Goal: Task Accomplishment & Management: Use online tool/utility

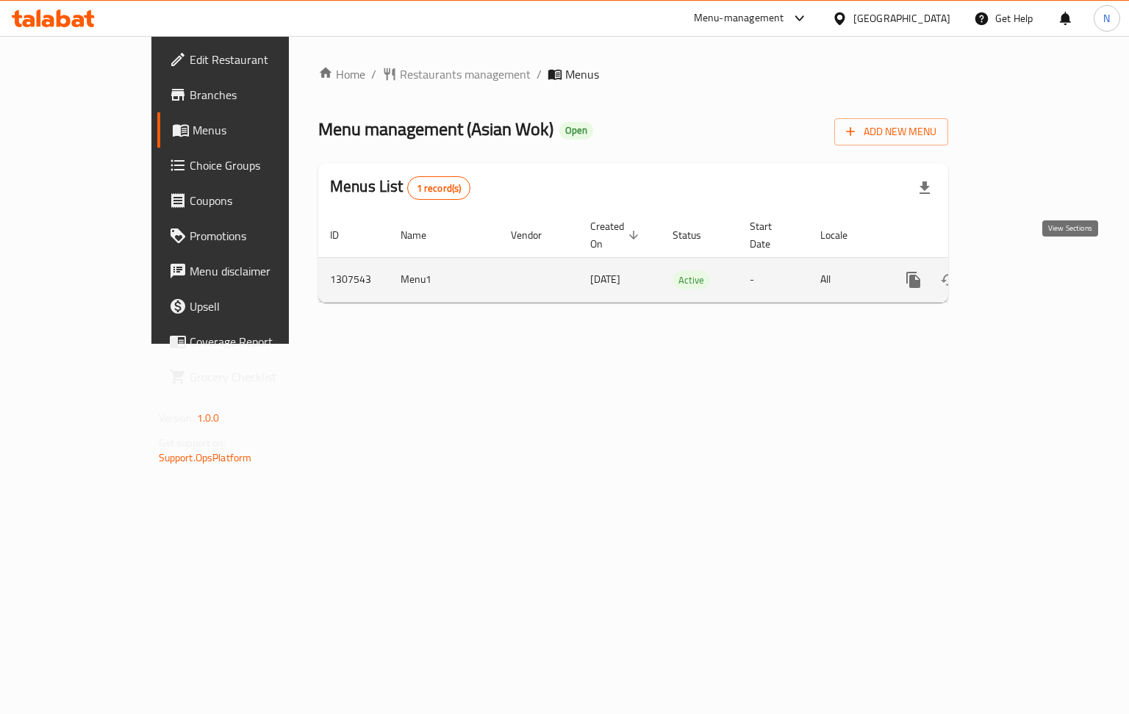
click at [1028, 271] on icon "enhanced table" at bounding box center [1020, 280] width 18 height 18
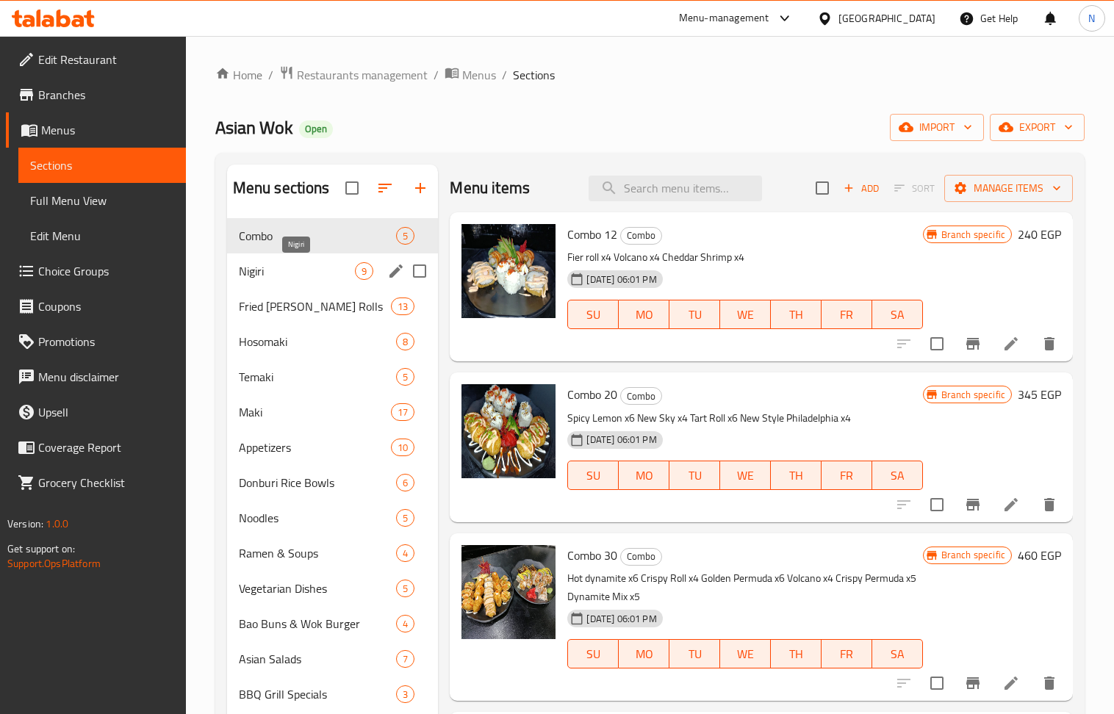
click at [301, 268] on span "Nigiri" at bounding box center [297, 271] width 117 height 18
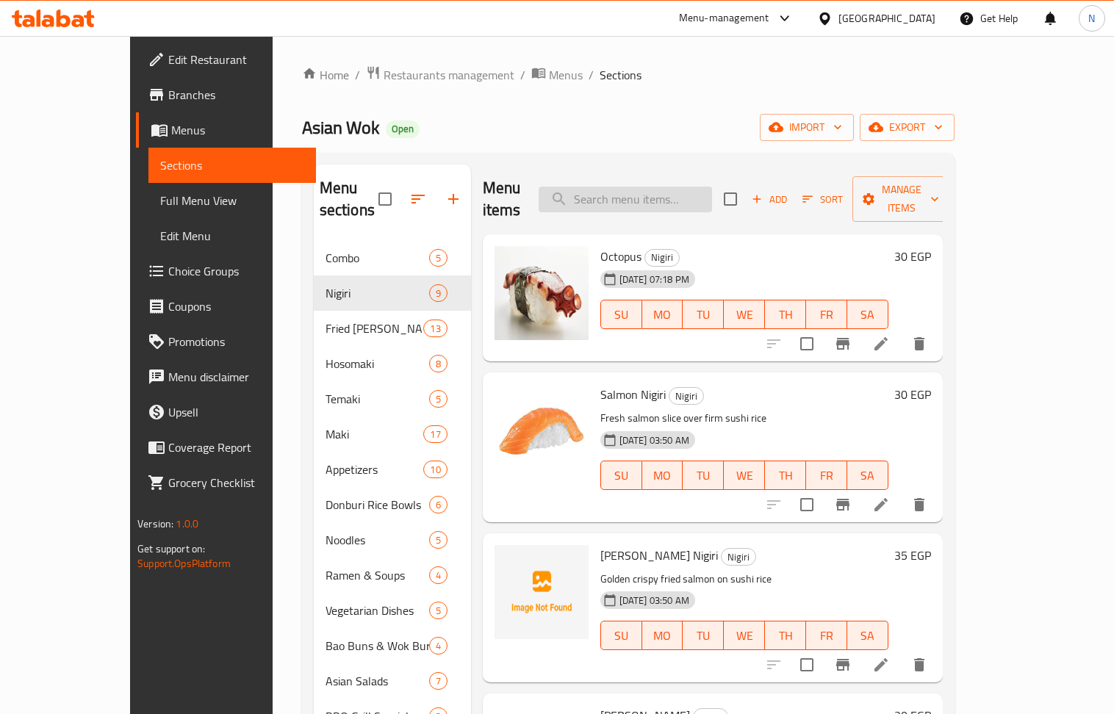
paste input "عرض السينجل"
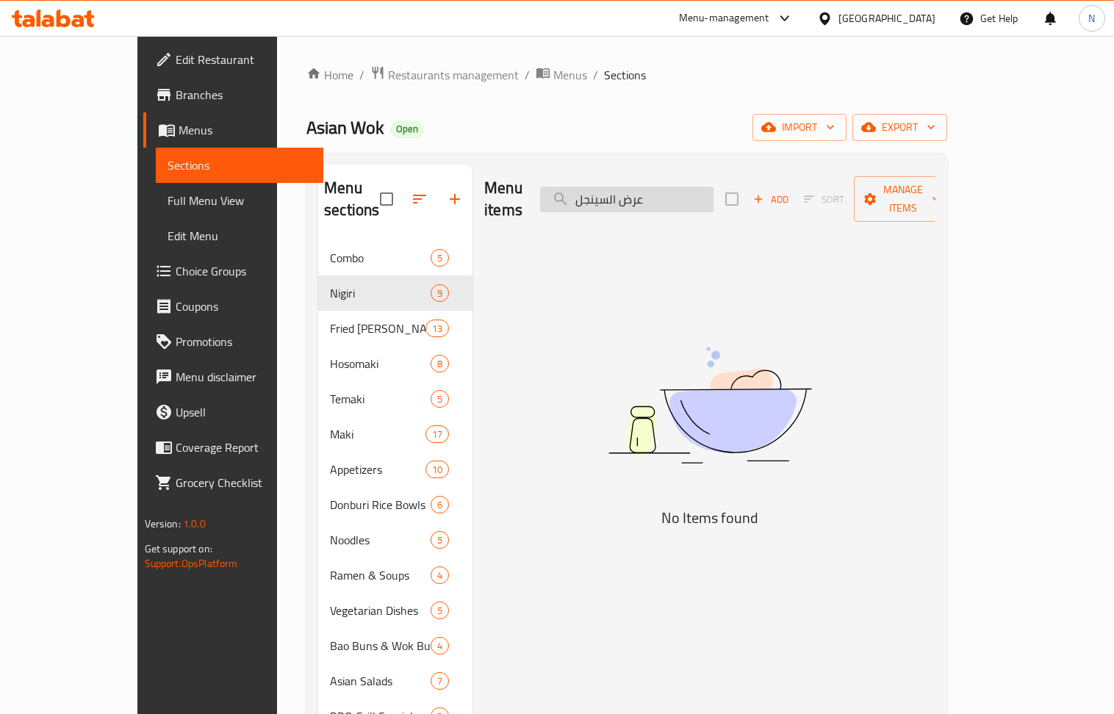
click at [714, 189] on input "عرض السينجل" at bounding box center [626, 200] width 173 height 26
paste input "فراخ"
click at [668, 189] on input "فراخ" at bounding box center [626, 200] width 173 height 26
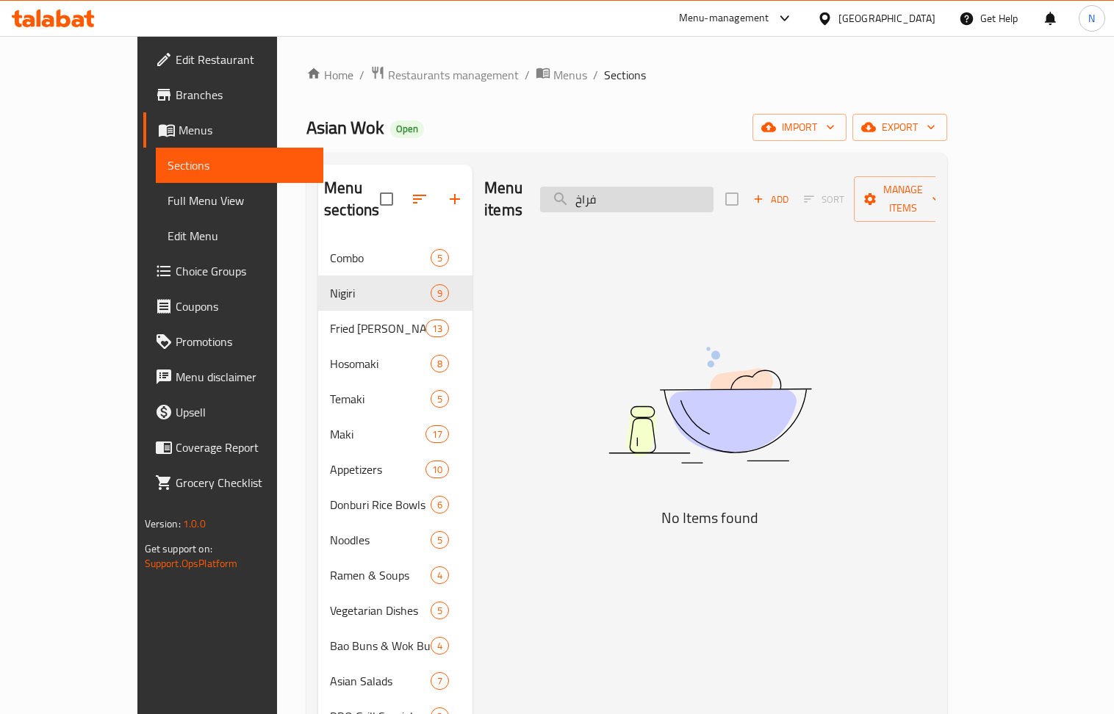
click at [668, 189] on input "فراخ" at bounding box center [626, 200] width 173 height 26
paste input "حمه"
type input "ل"
type input "ؤ"
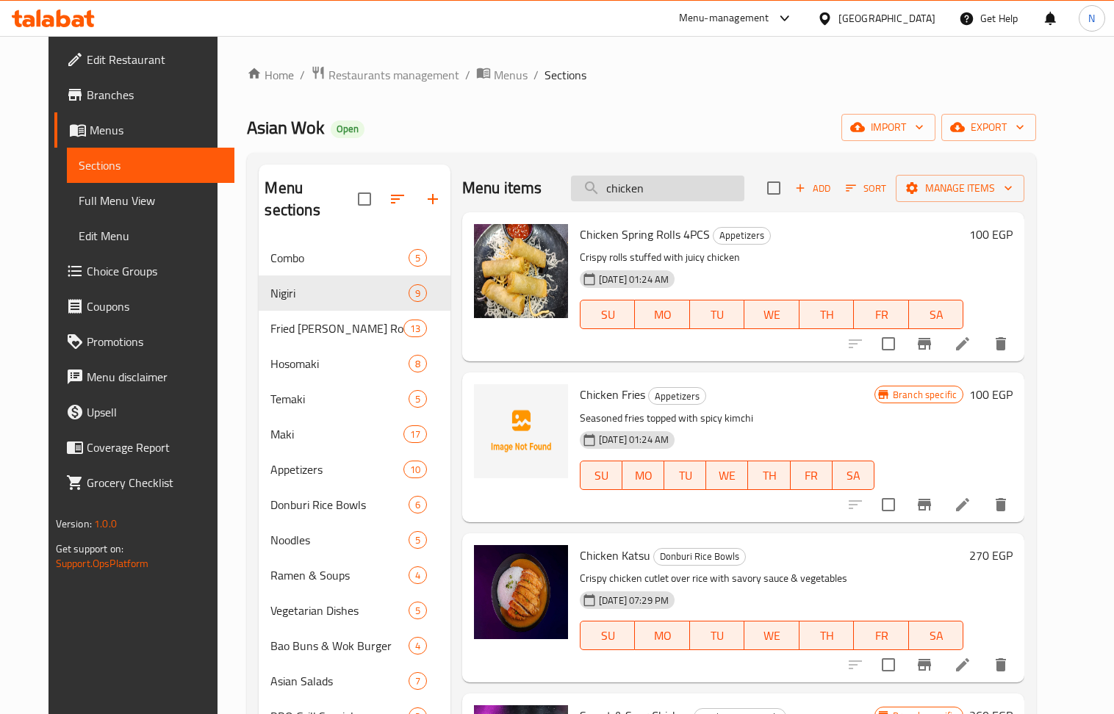
click at [644, 183] on input "chicken" at bounding box center [657, 189] width 173 height 26
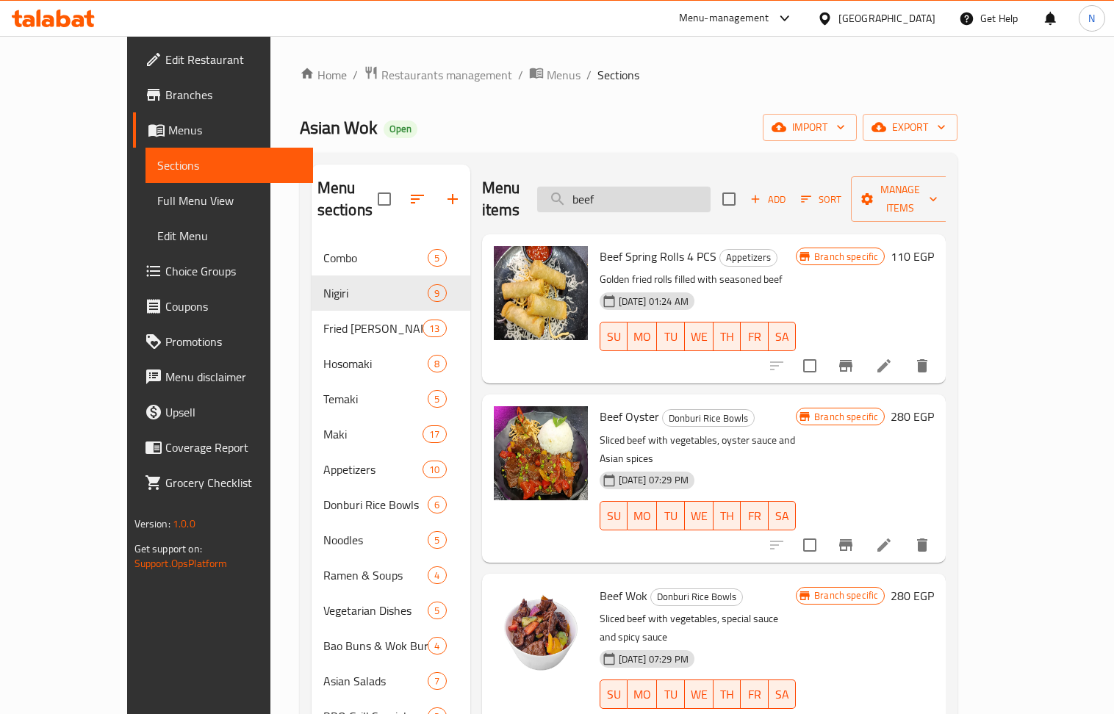
click at [686, 197] on input "beef" at bounding box center [623, 200] width 173 height 26
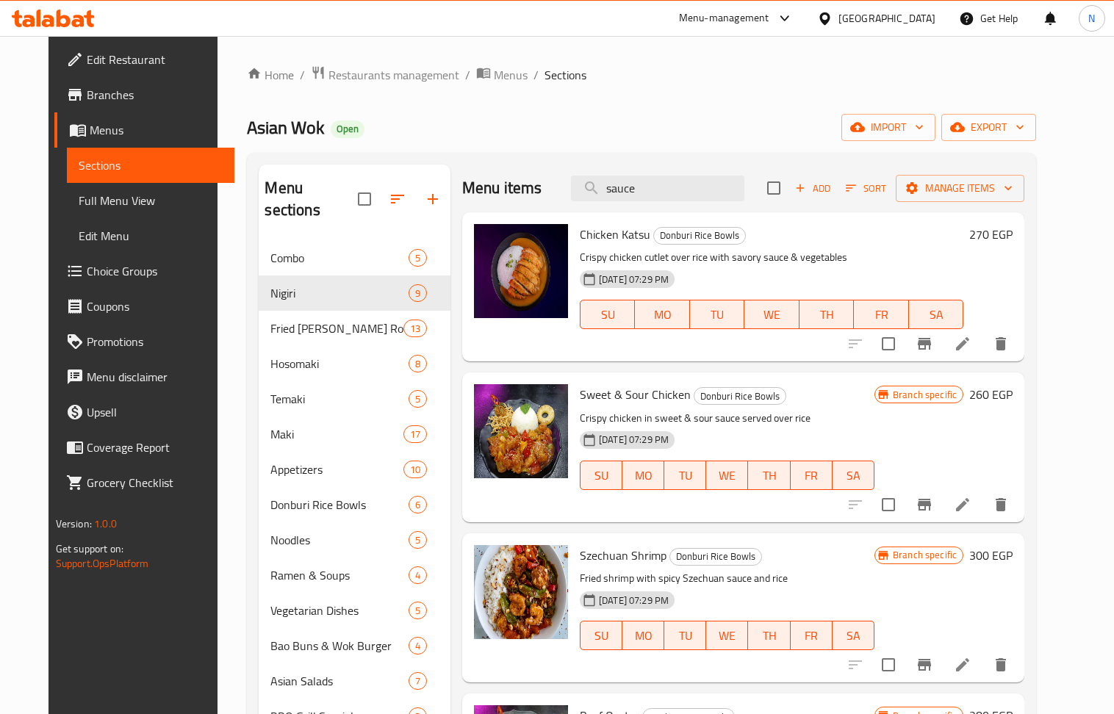
type input "sauce"
click at [101, 273] on span "Choice Groups" at bounding box center [155, 271] width 136 height 18
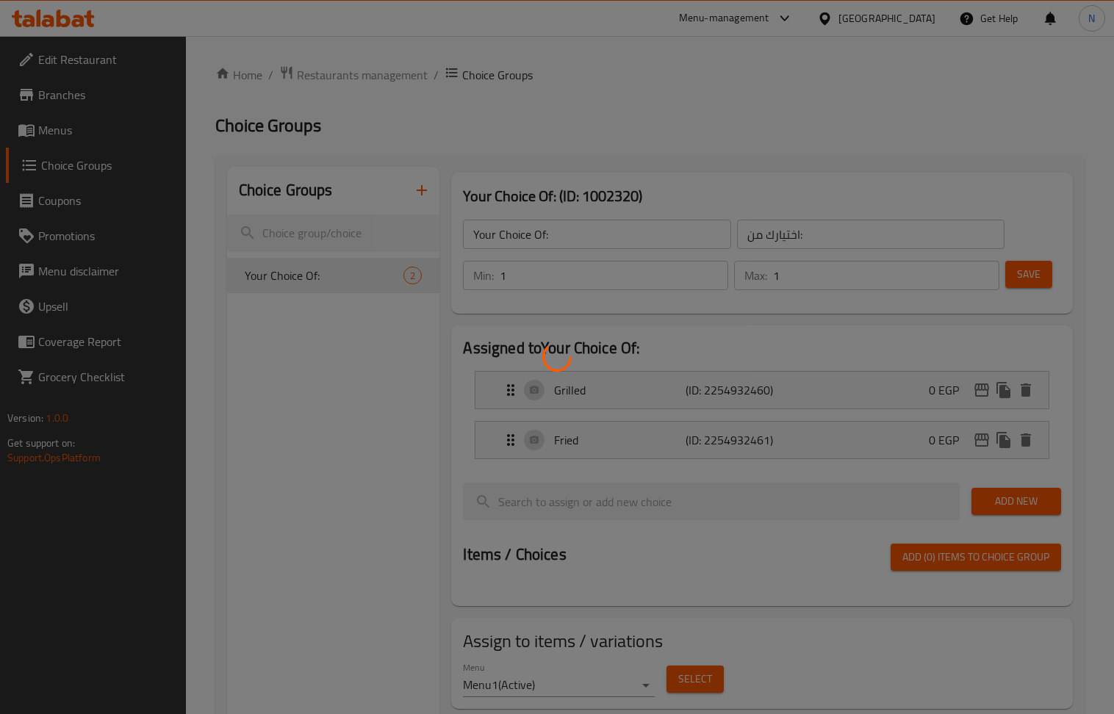
click at [74, 132] on div at bounding box center [557, 357] width 1114 height 714
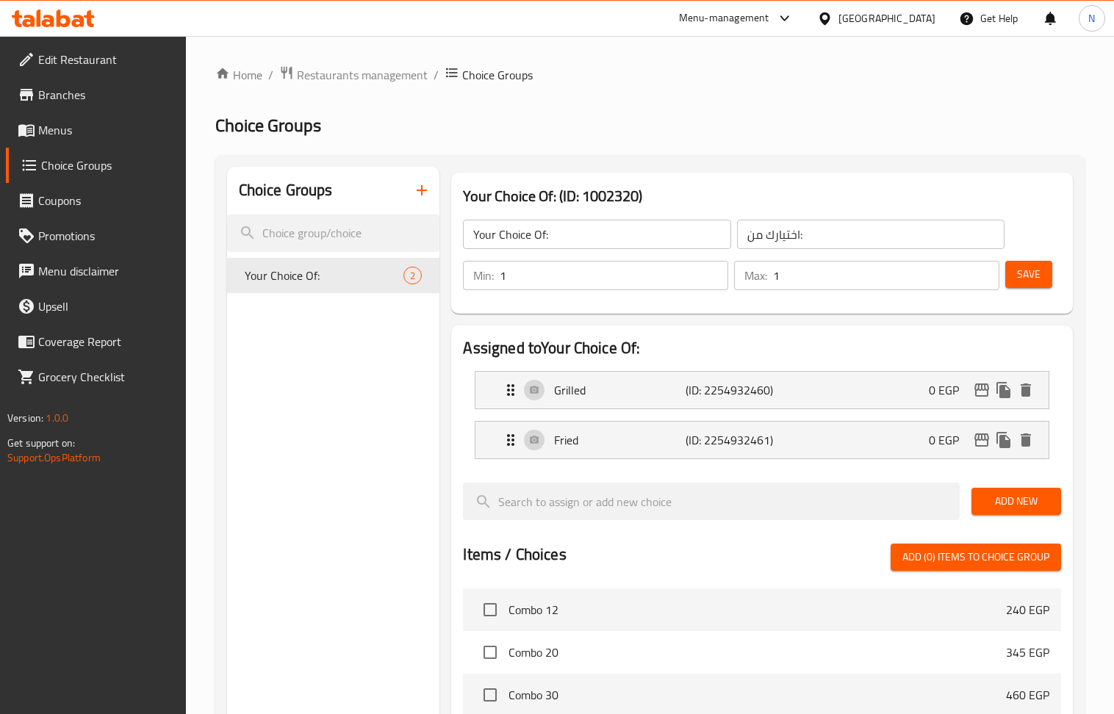
click at [79, 136] on span "Menus" at bounding box center [106, 130] width 136 height 18
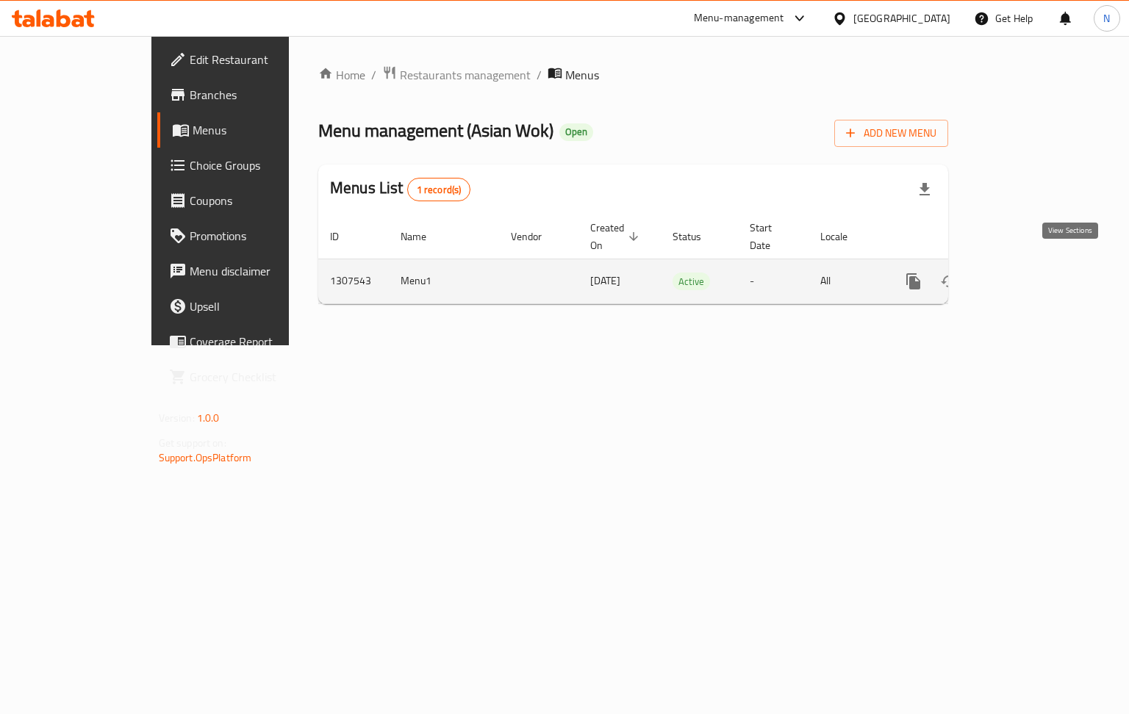
click at [1028, 273] on icon "enhanced table" at bounding box center [1020, 282] width 18 height 18
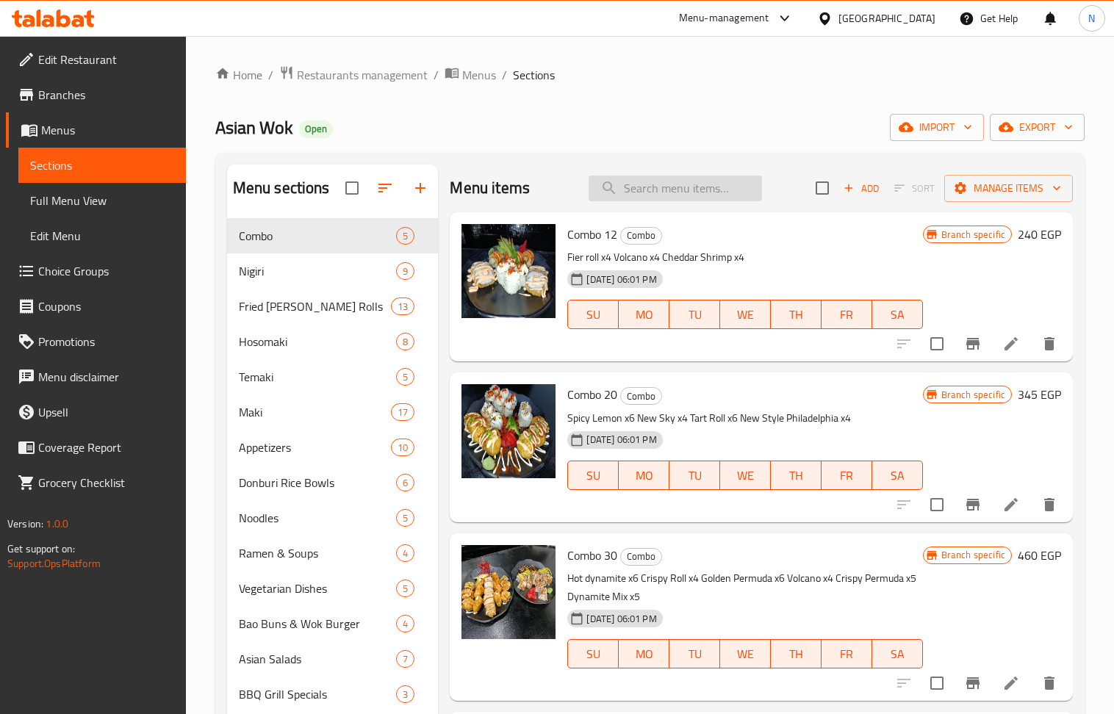
click at [653, 191] on input "search" at bounding box center [675, 189] width 173 height 26
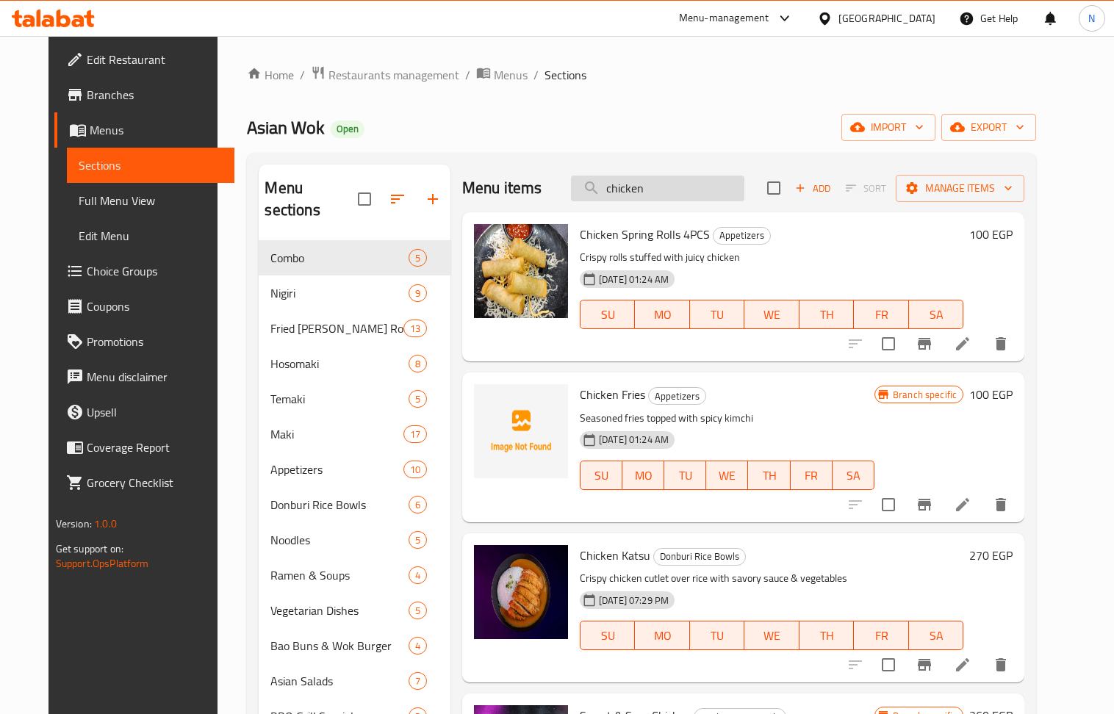
click at [657, 186] on input "chicken" at bounding box center [657, 189] width 173 height 26
click at [657, 188] on input "chicken" at bounding box center [657, 189] width 173 height 26
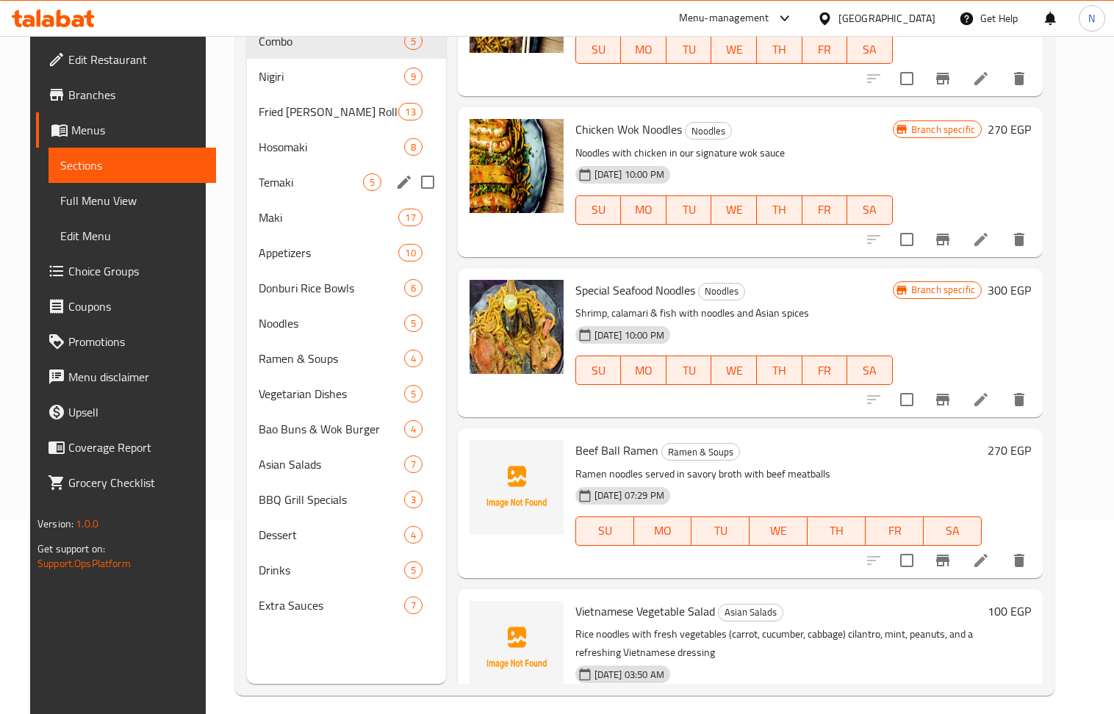
scroll to position [196, 0]
click at [292, 323] on span "Noodles" at bounding box center [311, 323] width 104 height 18
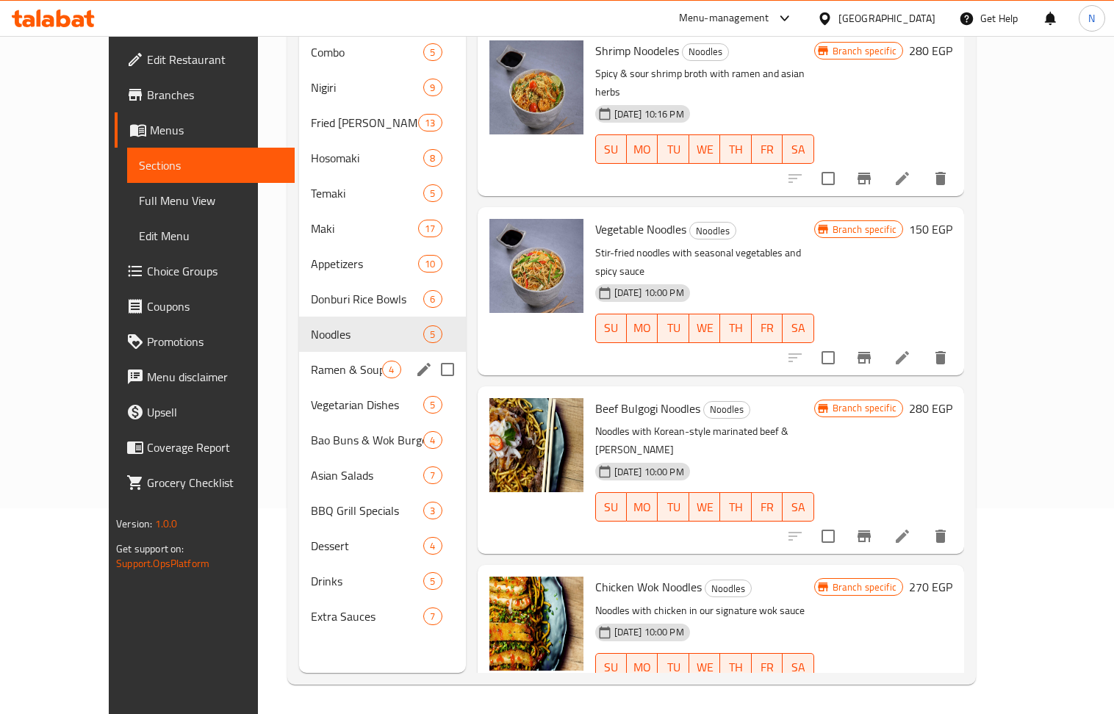
click at [311, 361] on span "Ramen & Soups" at bounding box center [346, 370] width 71 height 18
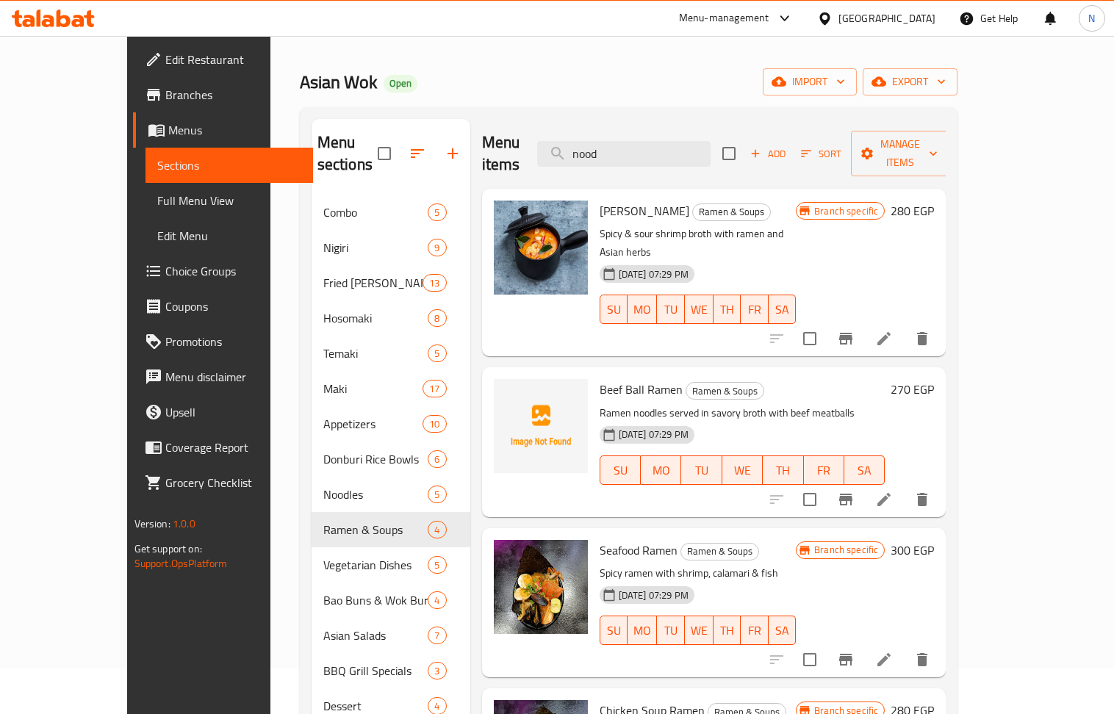
scroll to position [10, 0]
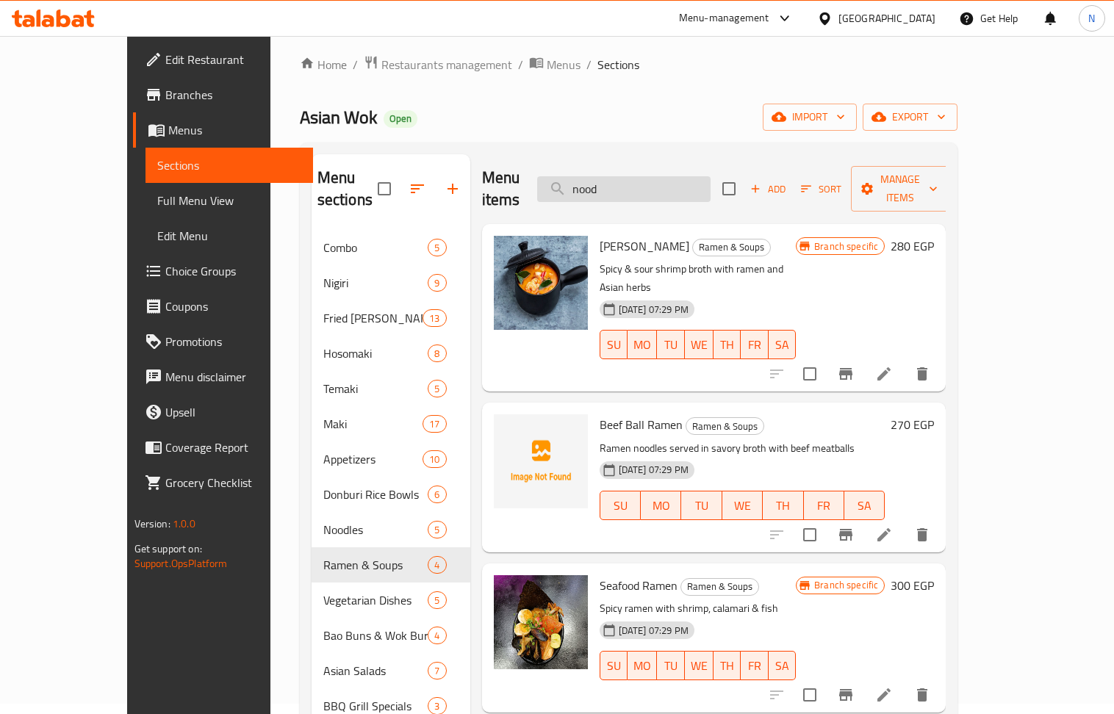
click at [666, 180] on input "nood" at bounding box center [623, 189] width 173 height 26
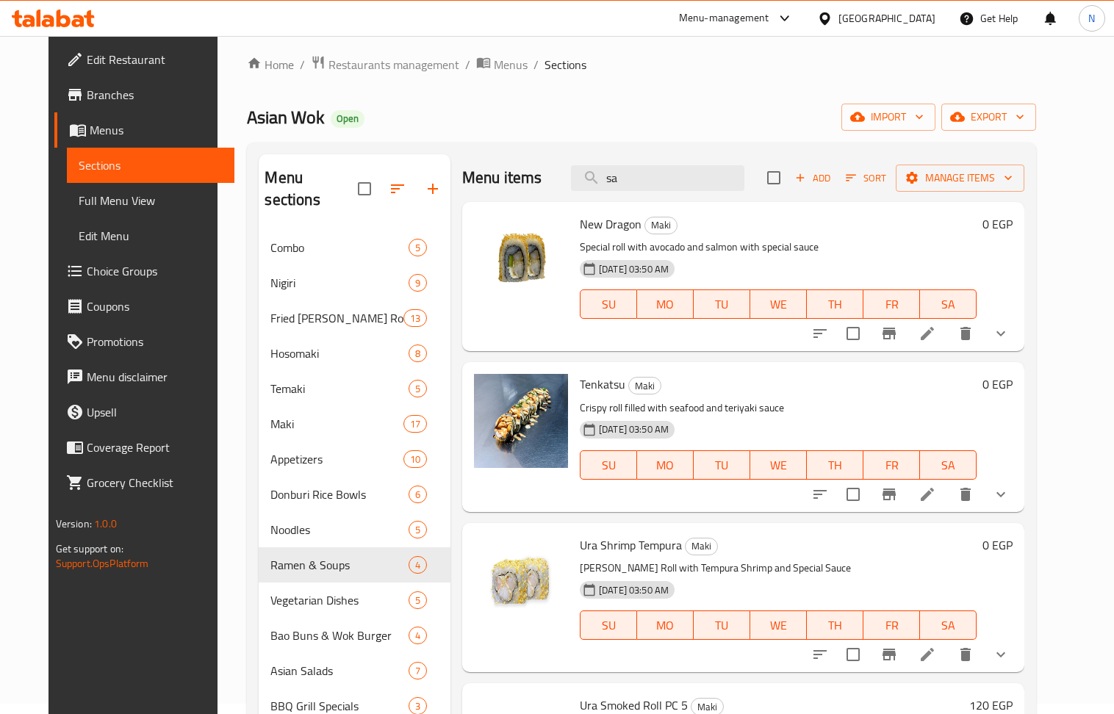
type input "s"
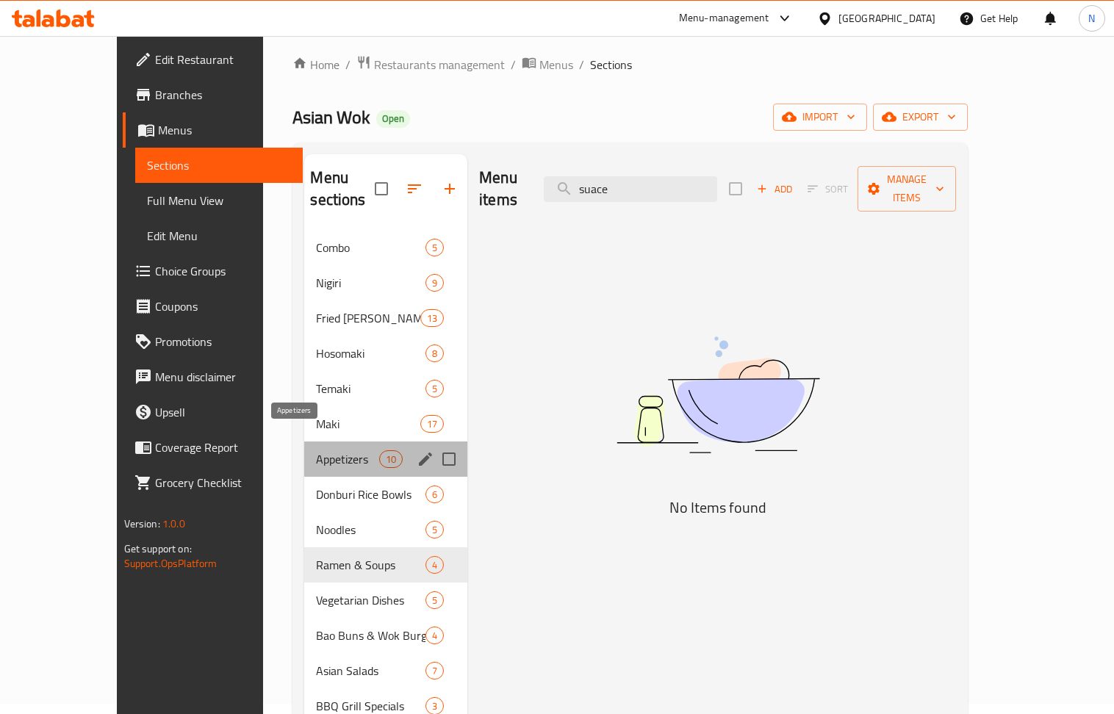
click at [316, 451] on span "Appetizers" at bounding box center [347, 460] width 62 height 18
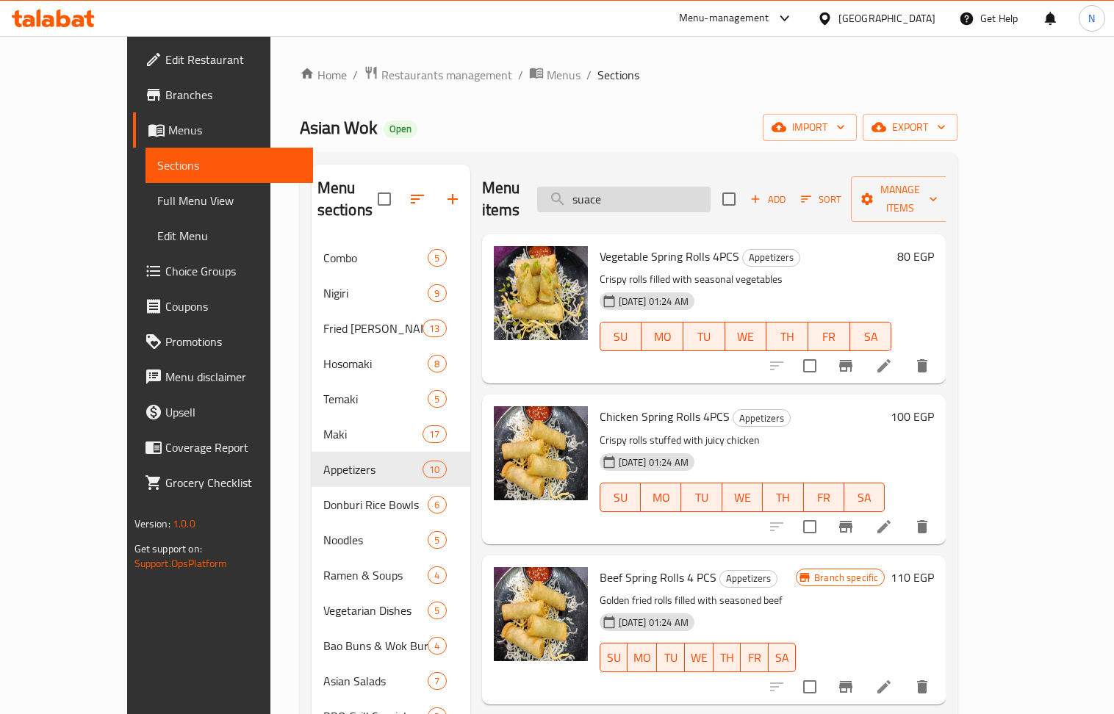
click at [657, 189] on input "suace" at bounding box center [623, 200] width 173 height 26
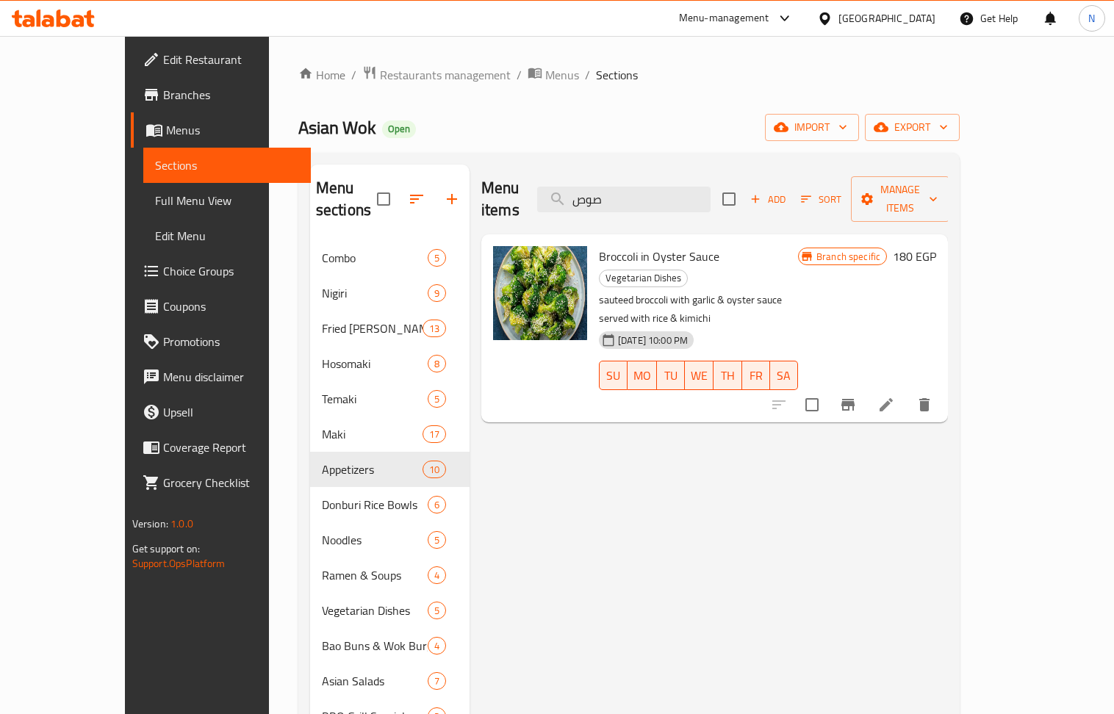
click at [653, 246] on span "Broccoli in Oyster Sauce" at bounding box center [659, 257] width 121 height 22
click at [692, 187] on input "صوص" at bounding box center [623, 200] width 173 height 26
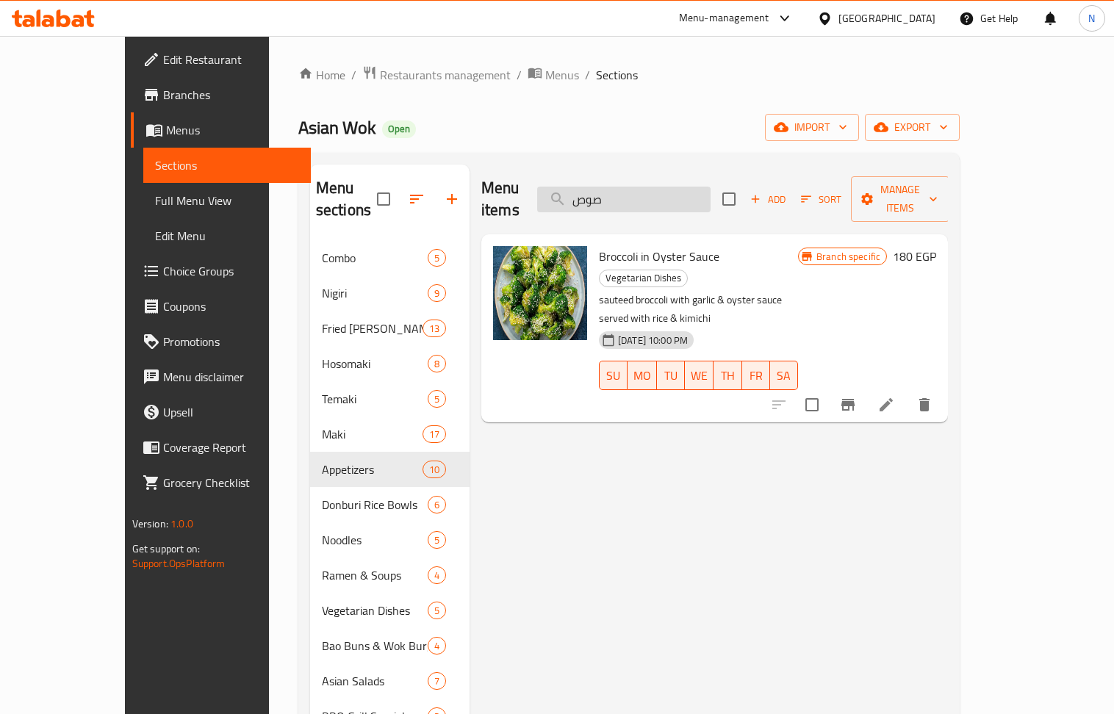
click at [692, 187] on input "صوص" at bounding box center [623, 200] width 173 height 26
paste input "نودلز [PERSON_NAME] واك"
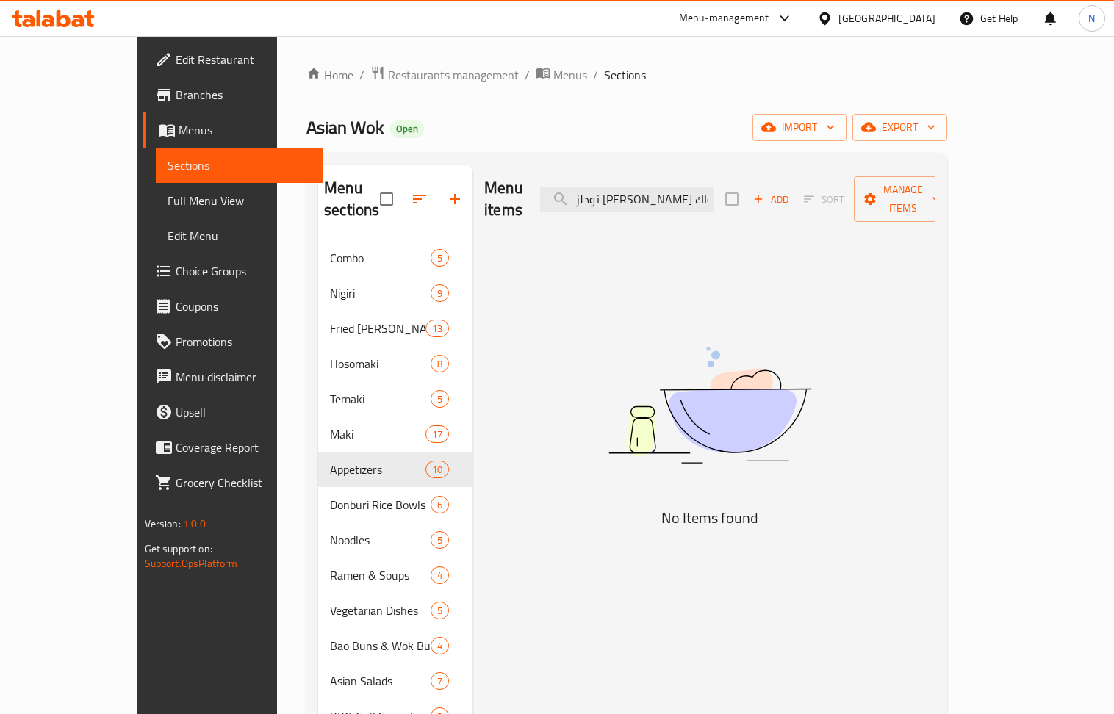
drag, startPoint x: 709, startPoint y: 191, endPoint x: 556, endPoint y: 191, distance: 152.2
click at [556, 191] on div "Menu items نودلز [PERSON_NAME] واك Add Sort Manage items" at bounding box center [709, 200] width 451 height 70
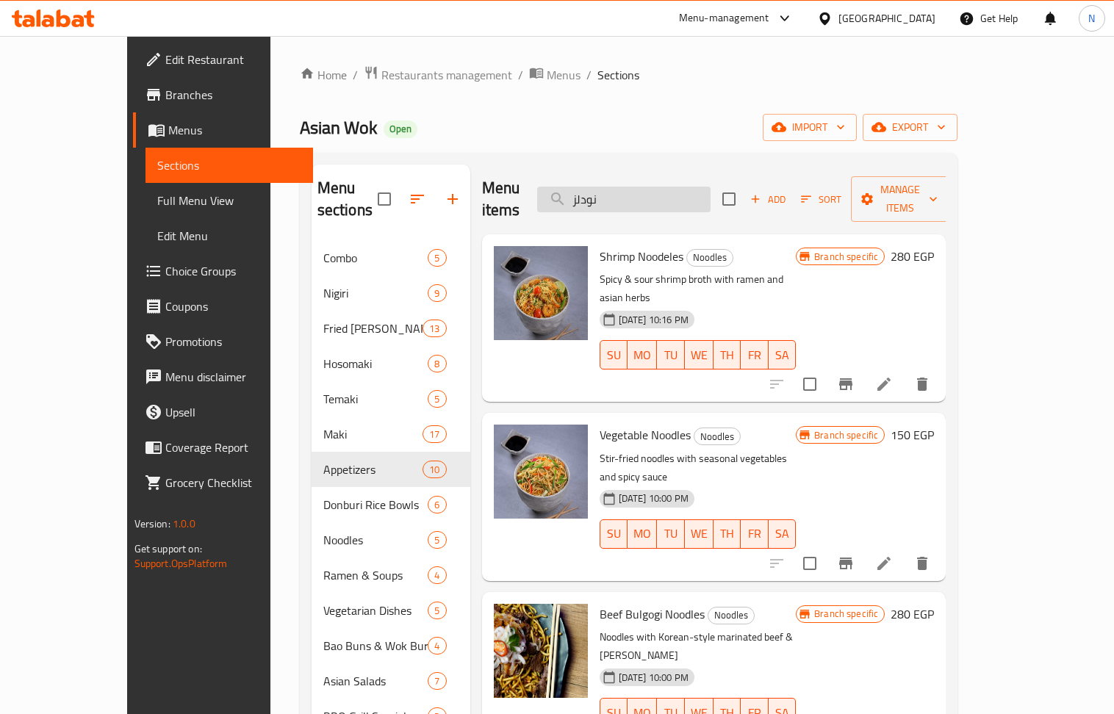
click at [689, 187] on input "نودلز" at bounding box center [623, 200] width 173 height 26
paste input "بولجوجي"
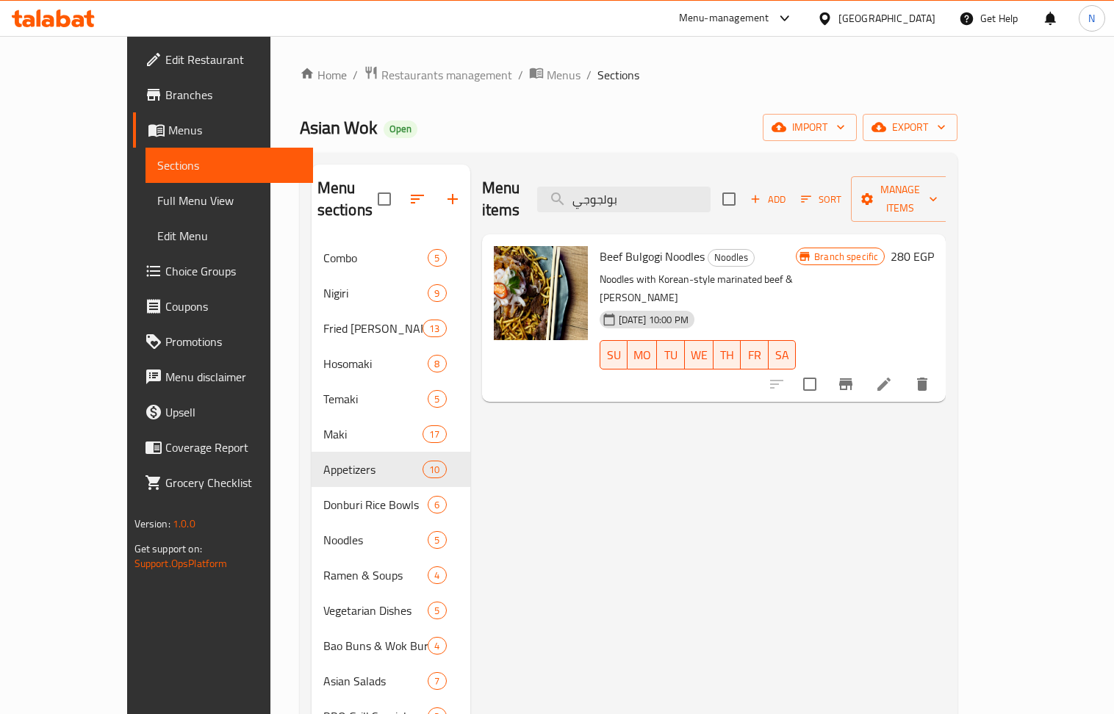
type input "بولجوجي"
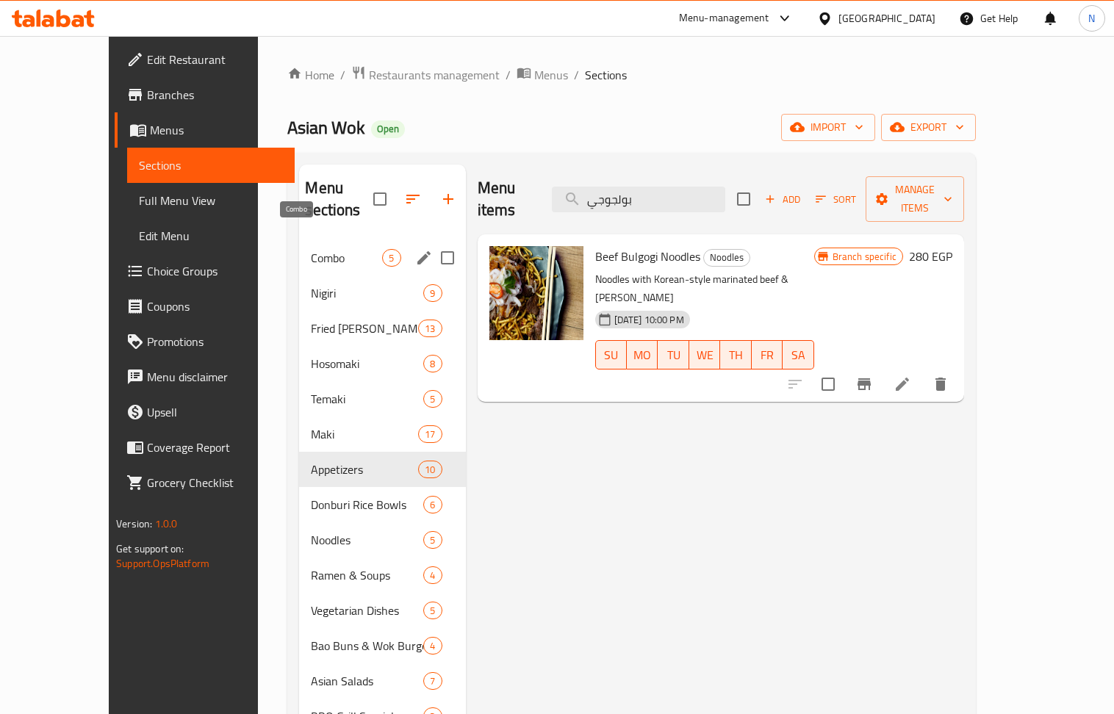
click at [312, 249] on span "Combo" at bounding box center [346, 258] width 71 height 18
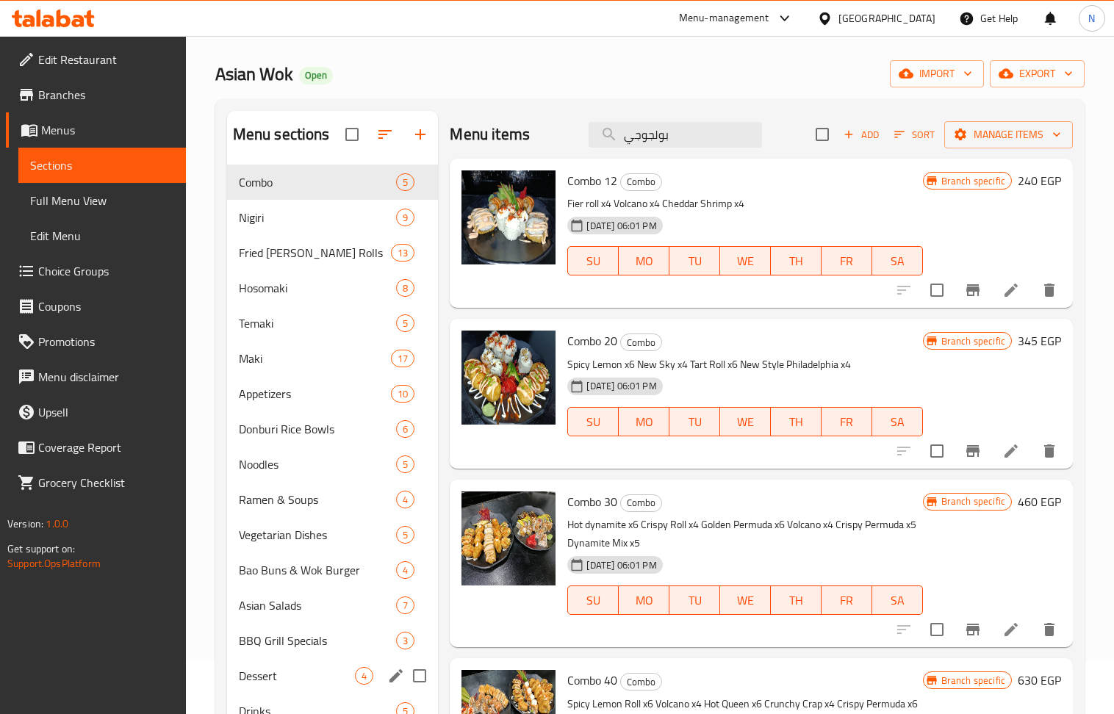
scroll to position [98, 0]
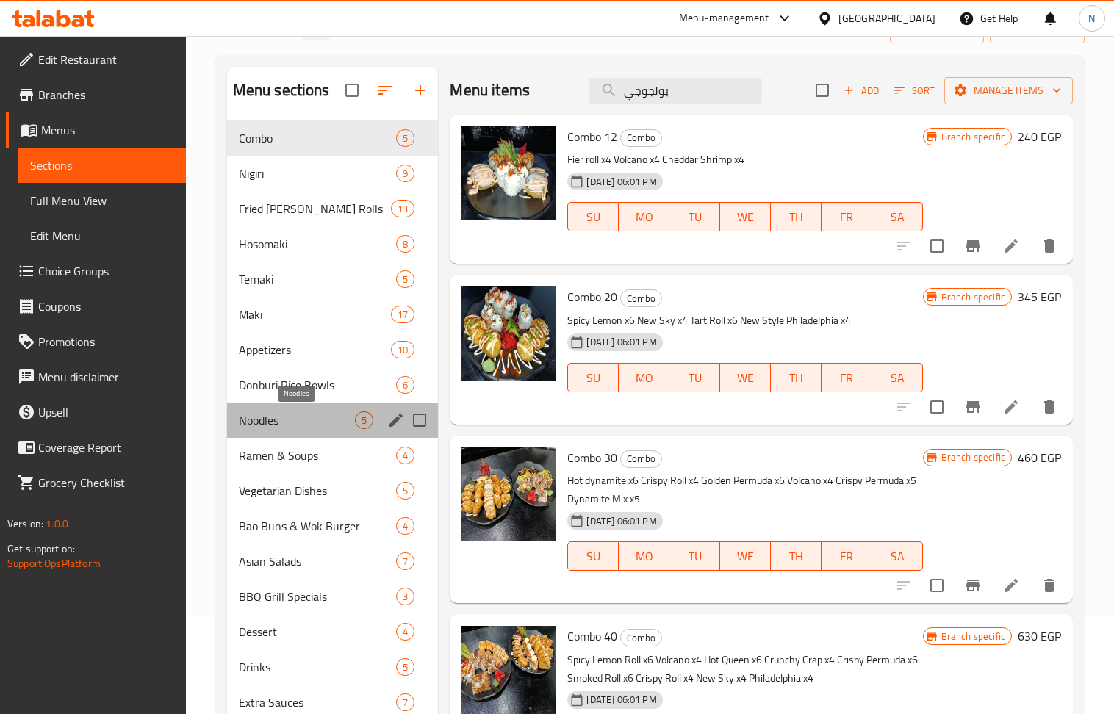
click at [290, 418] on span "Noodles" at bounding box center [297, 421] width 117 height 18
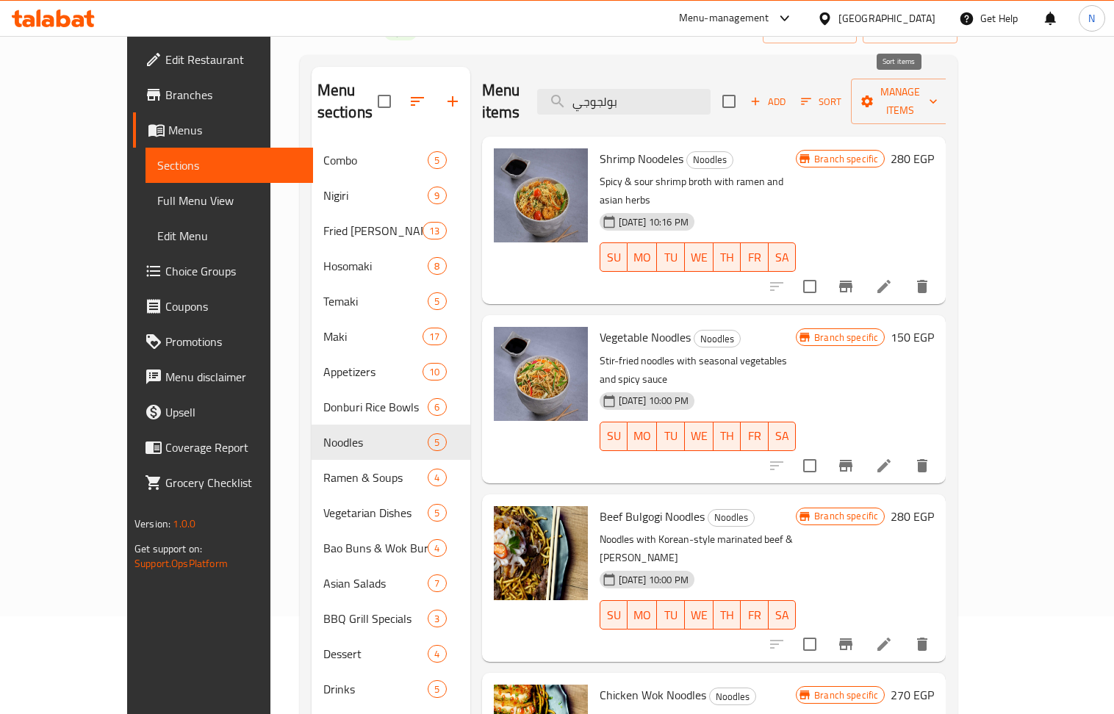
click at [788, 93] on span "Add" at bounding box center [768, 101] width 40 height 17
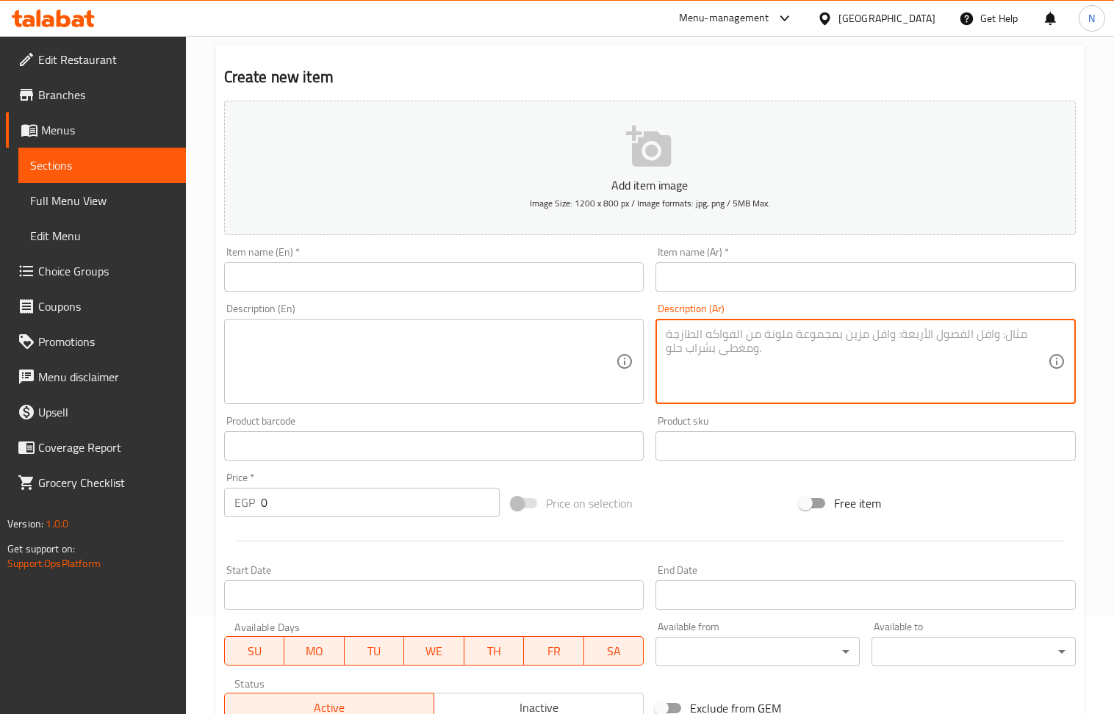
click at [832, 340] on textarea at bounding box center [857, 362] width 382 height 70
paste textarea "عرض السوكي [PERSON_NAME] أن ساور مع نودلز +نودلز بولجوجي اللحم الحار +8قطع سوشي…"
drag, startPoint x: 1033, startPoint y: 340, endPoint x: 953, endPoint y: 341, distance: 80.1
click at [953, 341] on textarea "عرض السوكي [PERSON_NAME] أن ساور مع نودلز +نودلز بولجوجي اللحم الحار +8قطع سوشي…" at bounding box center [857, 362] width 382 height 70
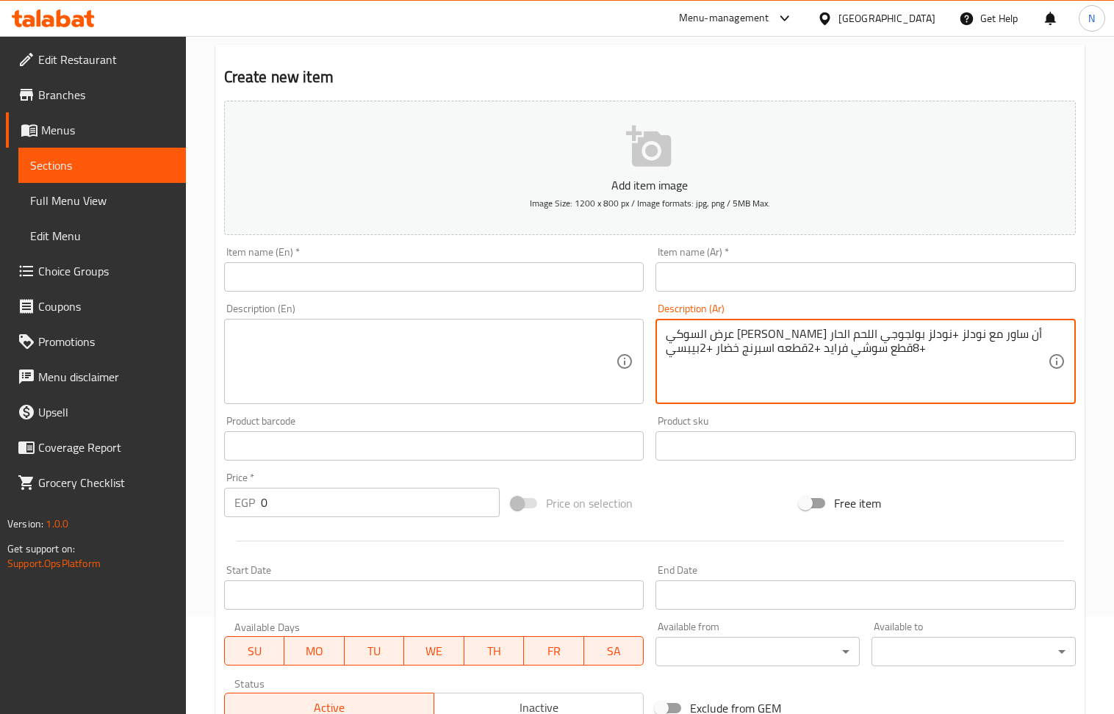
drag, startPoint x: 972, startPoint y: 337, endPoint x: 1027, endPoint y: 335, distance: 55.1
click at [1027, 335] on textarea "عرض السوكي [PERSON_NAME] أن ساور مع نودلز +نودلز بولجوجي اللحم الحار +8قطع سوشي…" at bounding box center [857, 362] width 382 height 70
type textarea "عرض السوكي [PERSON_NAME] أن ساور مع نودلز +نودلز بولجوجي اللحم الحار +8قطع سوشي…"
click at [895, 282] on input "text" at bounding box center [866, 276] width 420 height 29
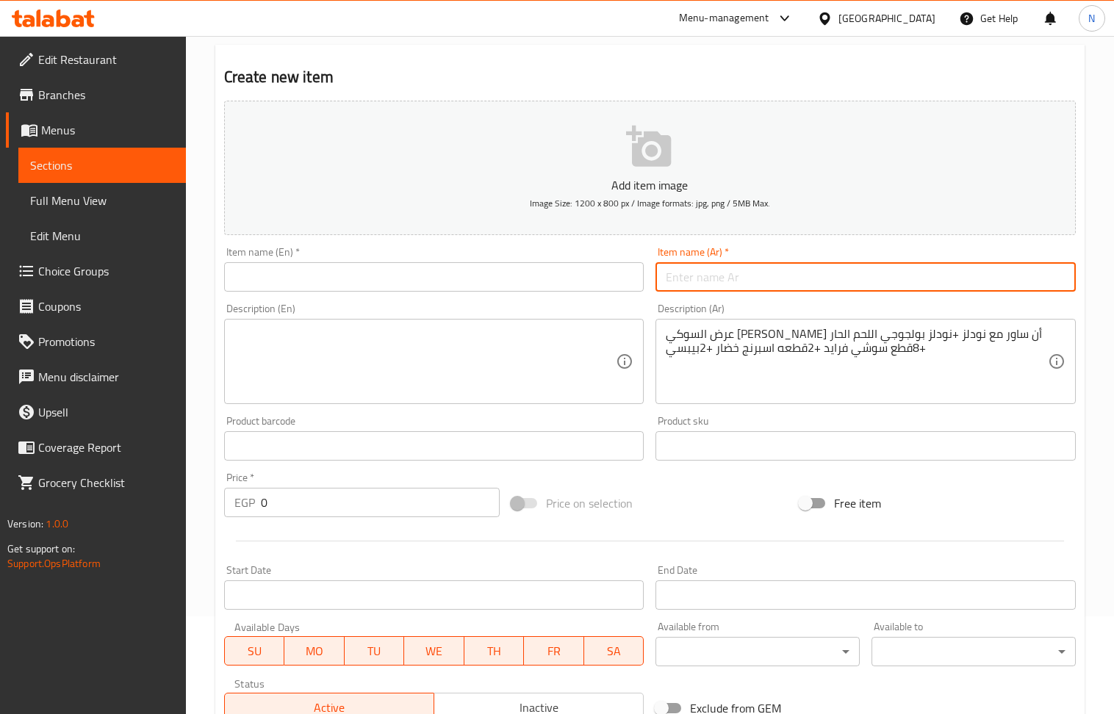
paste input "عرض السوكي موكي"
type input "عرض السوكي موكي"
click at [429, 297] on div "Item name (En)   * Item name (En) *" at bounding box center [434, 269] width 432 height 57
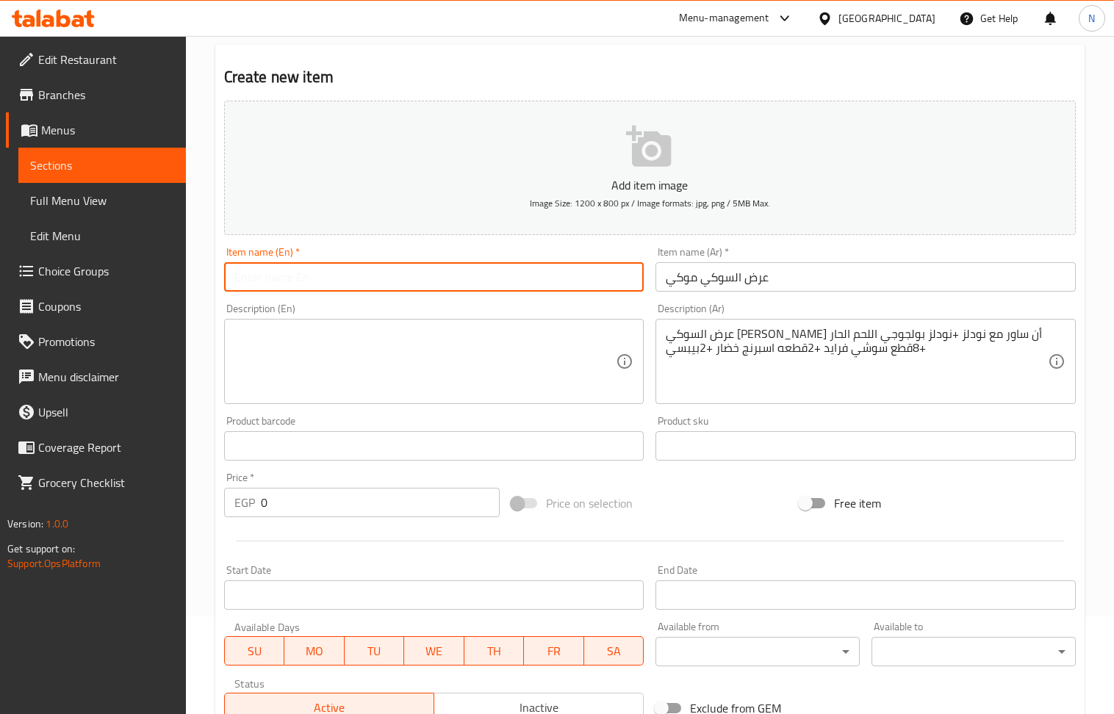
drag, startPoint x: 422, startPoint y: 280, endPoint x: 715, endPoint y: 280, distance: 293.3
click at [422, 280] on input "text" at bounding box center [434, 276] width 420 height 29
paste input "[PERSON_NAME] Show"
type input "[PERSON_NAME] Show"
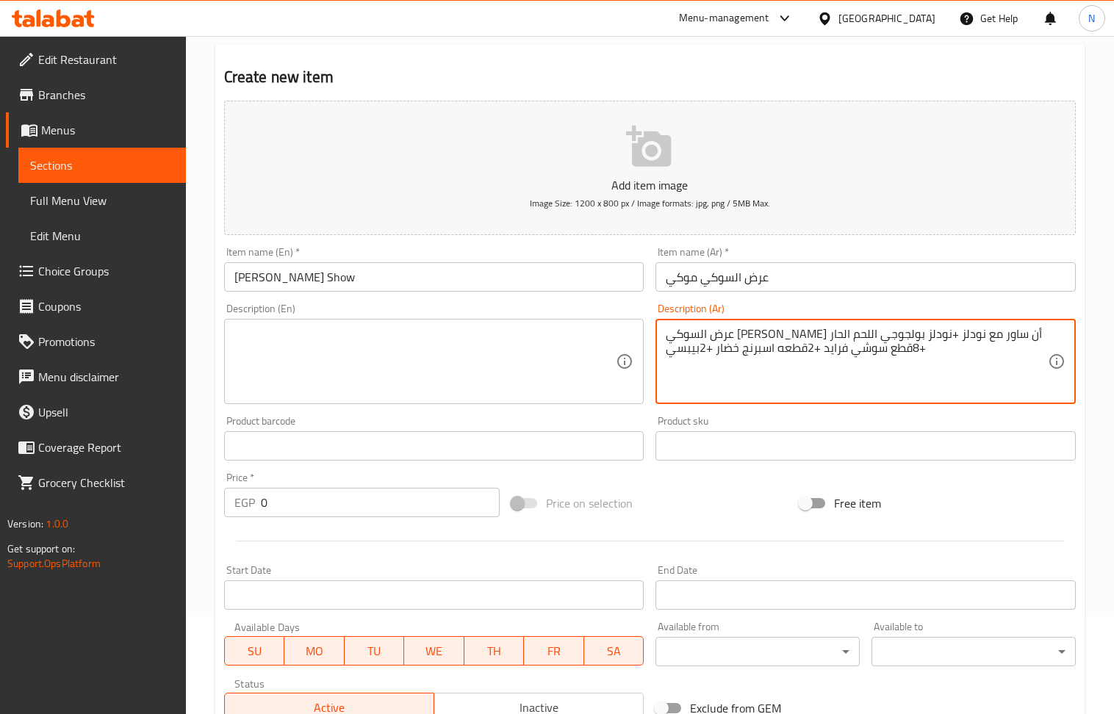
drag, startPoint x: 928, startPoint y: 338, endPoint x: 1024, endPoint y: 332, distance: 96.5
click at [950, 333] on textarea "تشيكن سويت أن ساور مع نودلز +نودلز بولجوجي اللحم الحار +8قطع سوشي فرايد +2قطعه …" at bounding box center [857, 362] width 382 height 70
type textarea "تشيكن سويت أن ساور مع نودلز +نودلز بولجوجي اللحم الحار +8قطع سوشي فرايد +2قطعه …"
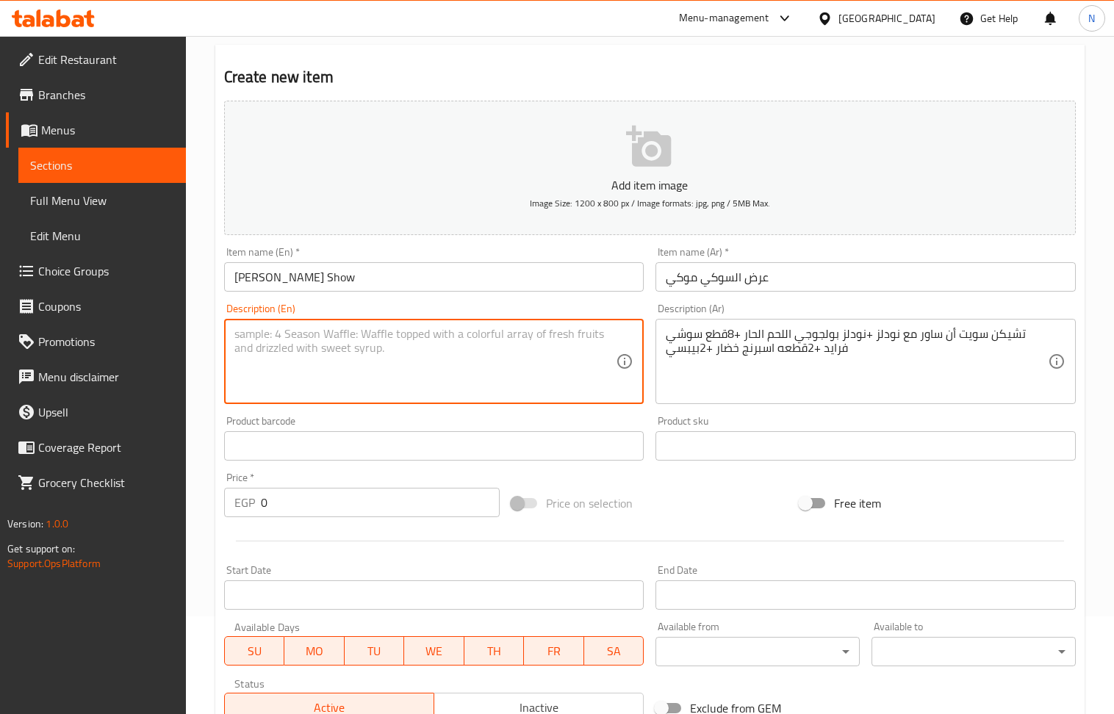
click at [409, 357] on textarea at bounding box center [425, 362] width 382 height 70
paste textarea "Sweet and sour chicken with noodles + Spicy beef bulgogi noodles + 8 pieces fri…"
type textarea "Sweet and sour chicken with noodles + Spicy beef bulgogi noodles + 8 pieces fri…"
click at [329, 512] on input "0" at bounding box center [381, 502] width 240 height 29
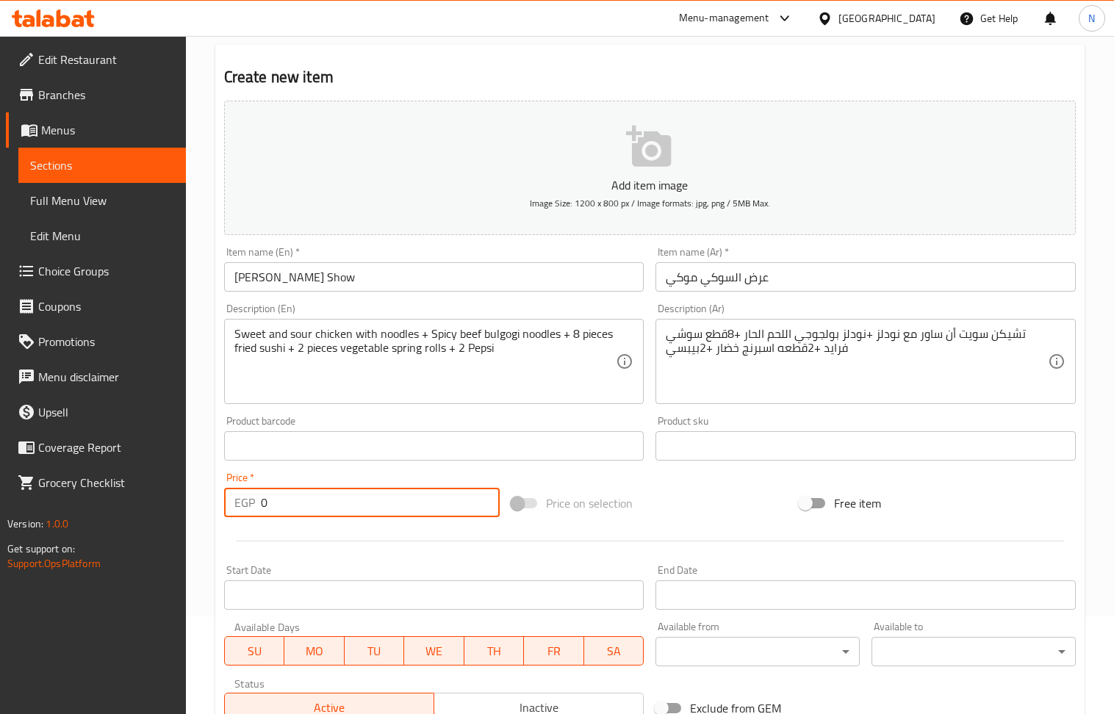
click at [329, 512] on input "0" at bounding box center [381, 502] width 240 height 29
paste input "80"
type input "800"
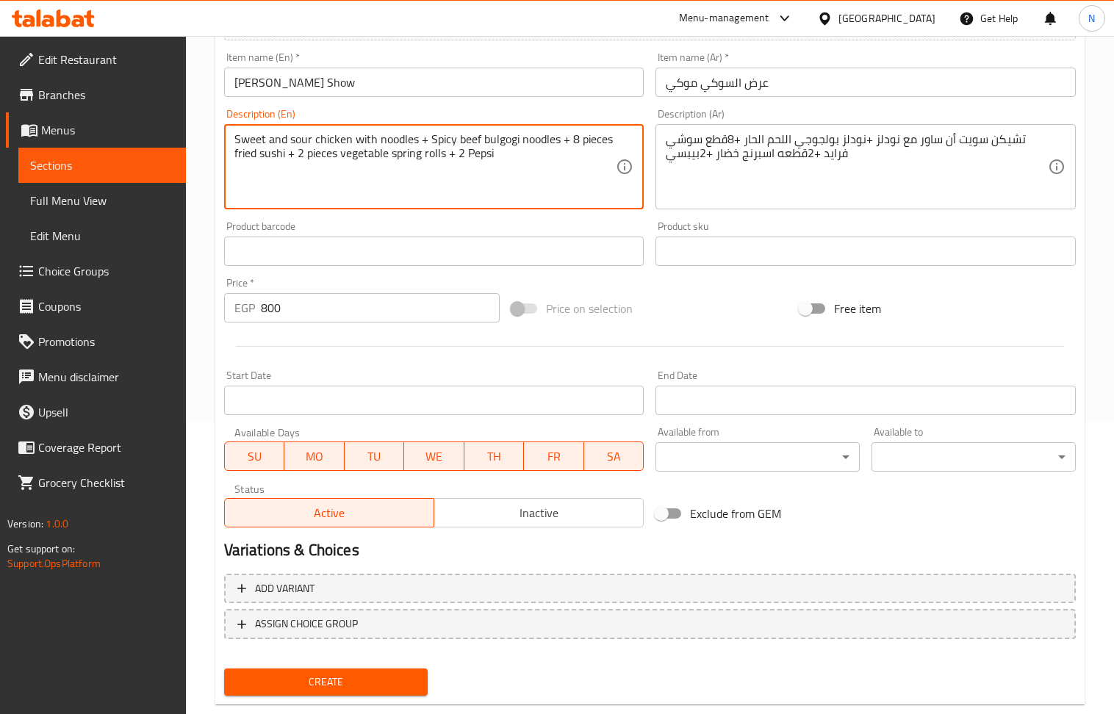
scroll to position [294, 0]
click at [521, 506] on span "Inactive" at bounding box center [539, 511] width 198 height 21
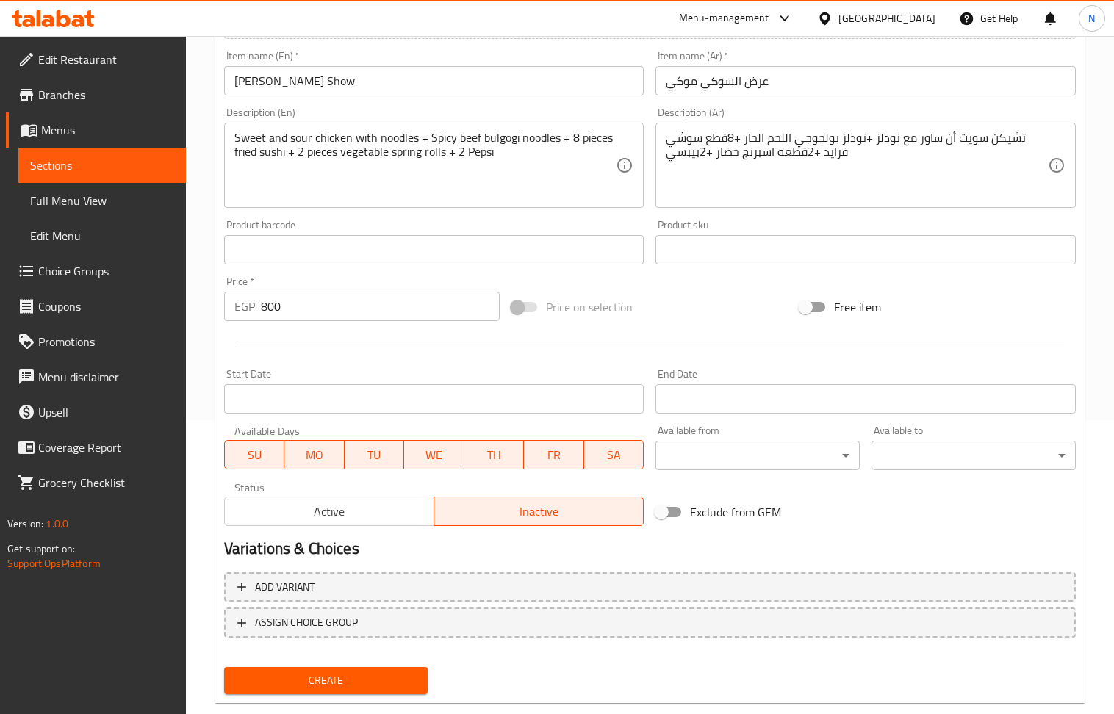
click at [419, 400] on input "Start Date" at bounding box center [434, 398] width 420 height 29
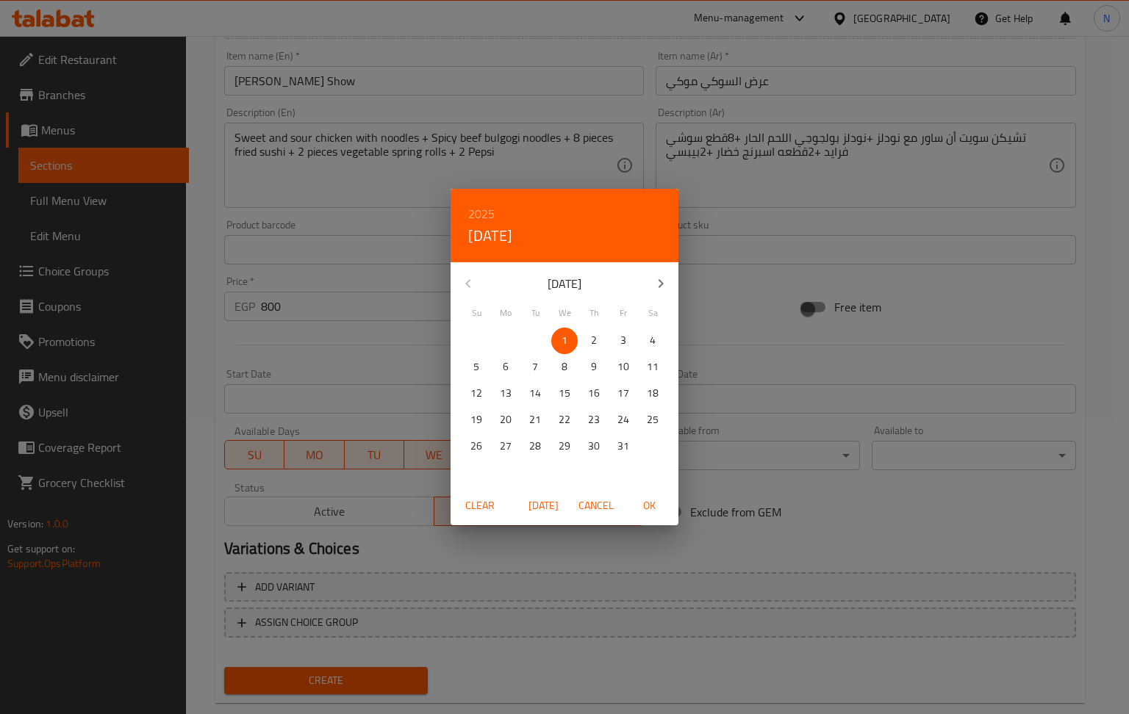
click at [651, 509] on span "OK" at bounding box center [648, 506] width 35 height 18
type input "[DATE]"
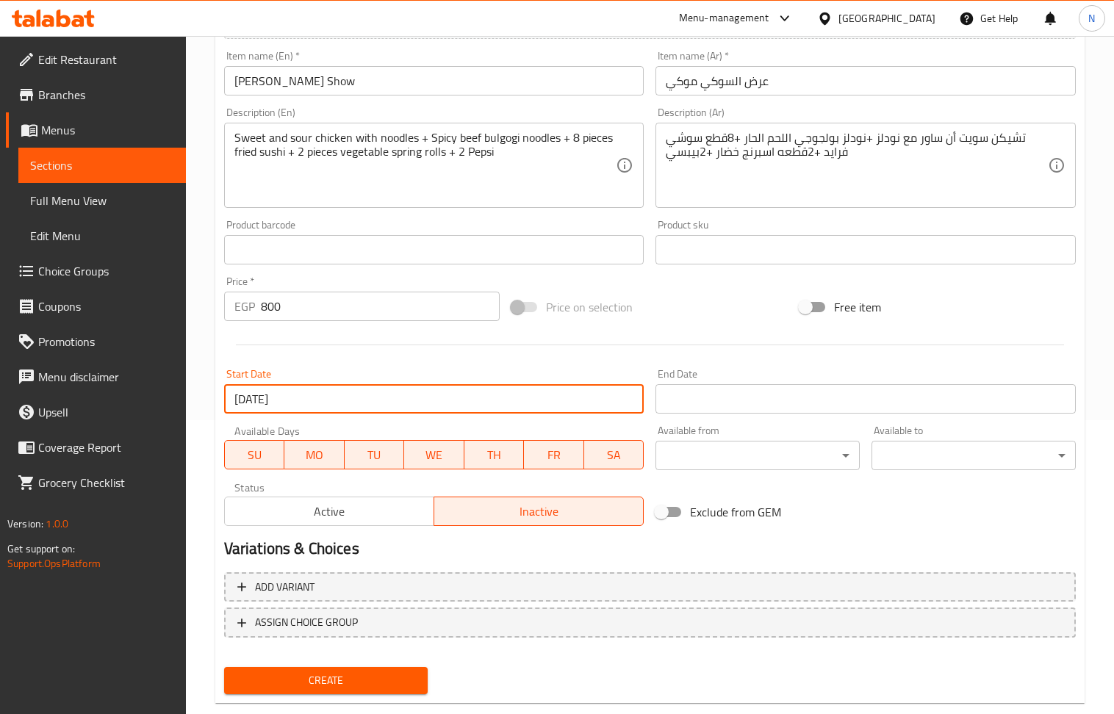
click at [717, 401] on input "Start Date" at bounding box center [866, 398] width 420 height 29
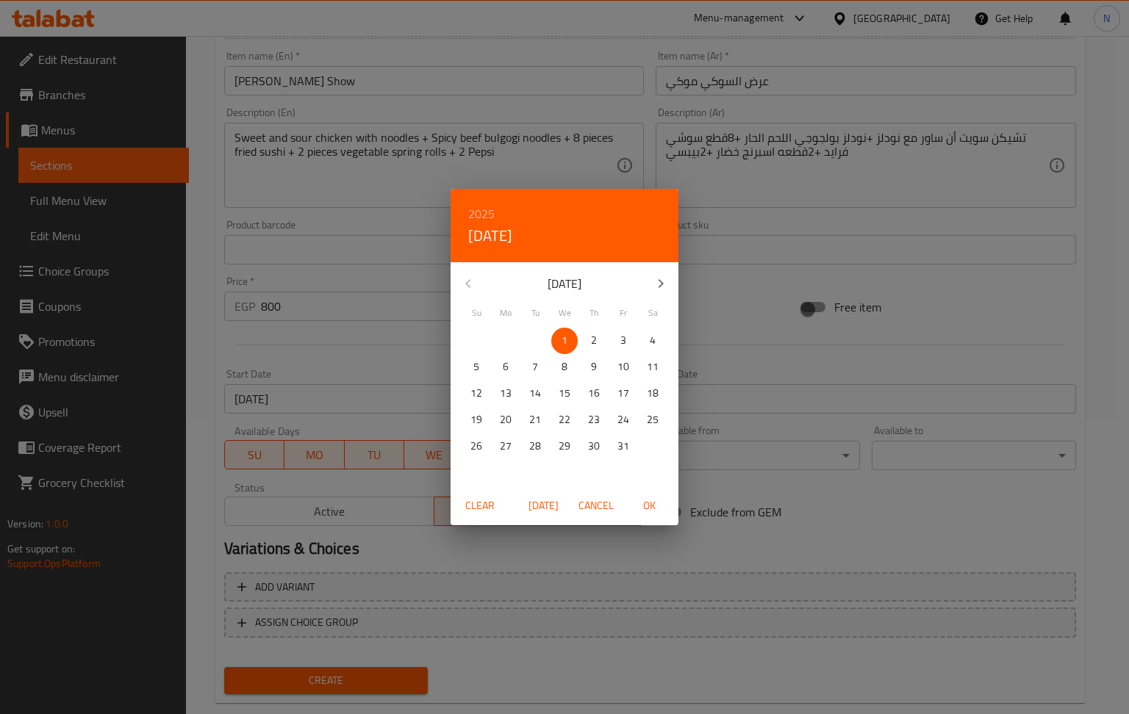
click at [482, 218] on h6 "2025" at bounding box center [481, 214] width 26 height 21
click at [559, 319] on div "2026" at bounding box center [565, 323] width 228 height 29
click at [659, 513] on span "OK" at bounding box center [648, 506] width 35 height 18
type input "[DATE]"
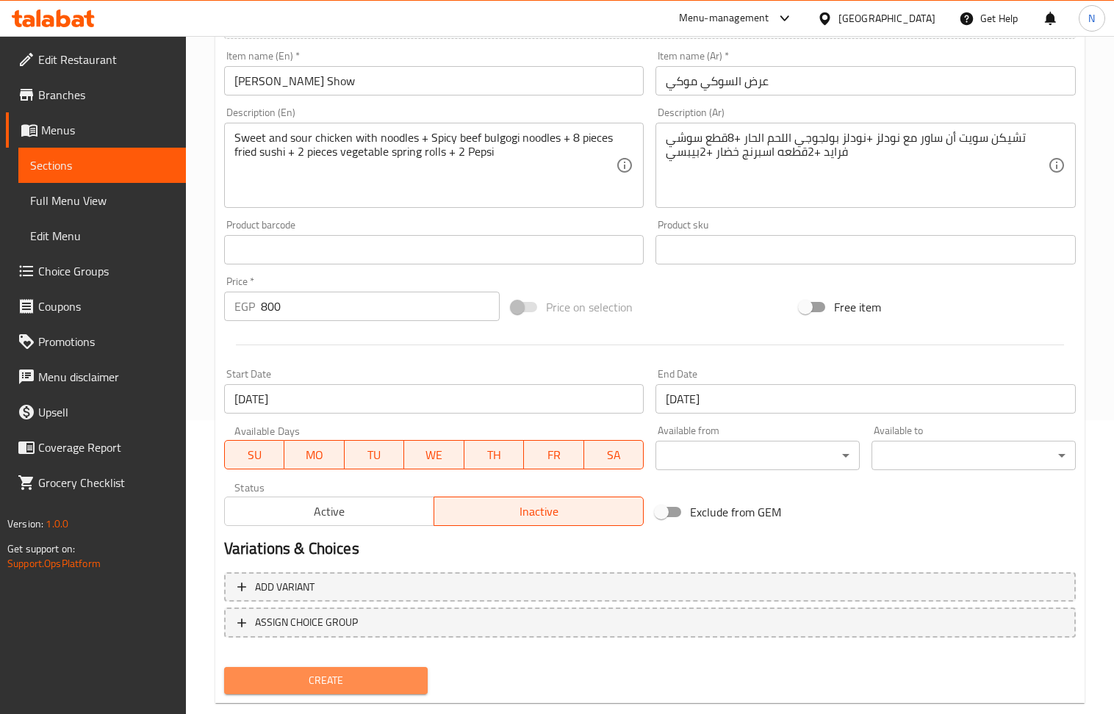
click at [359, 679] on span "Create" at bounding box center [326, 681] width 181 height 18
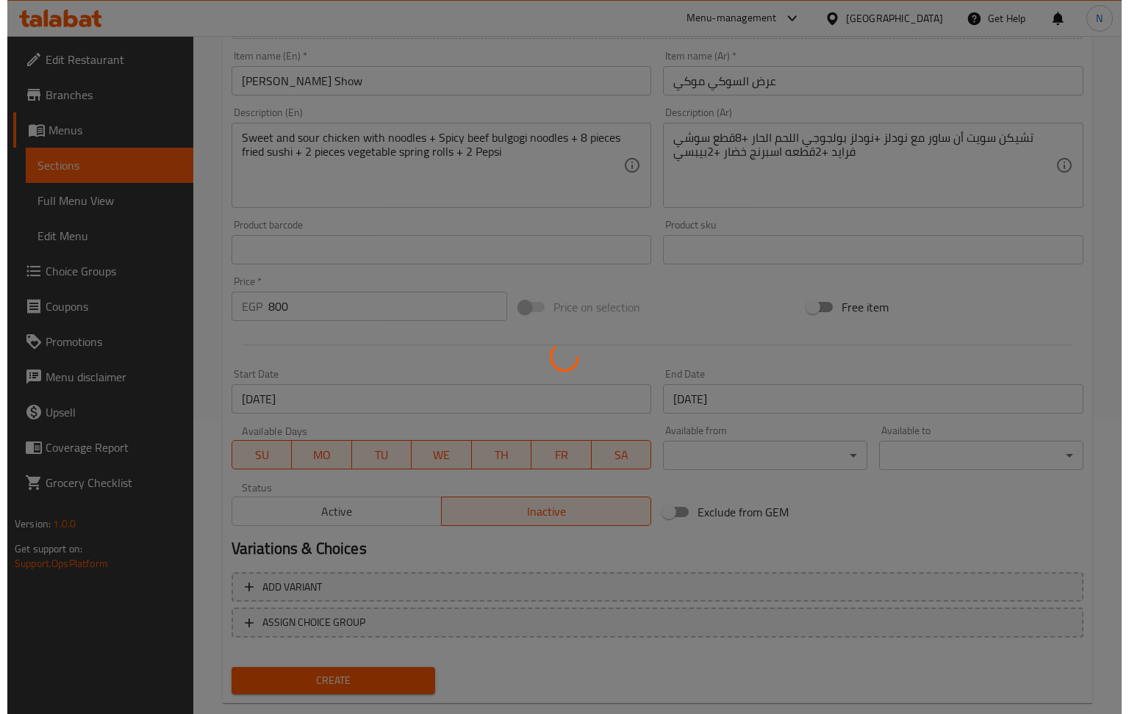
scroll to position [0, 0]
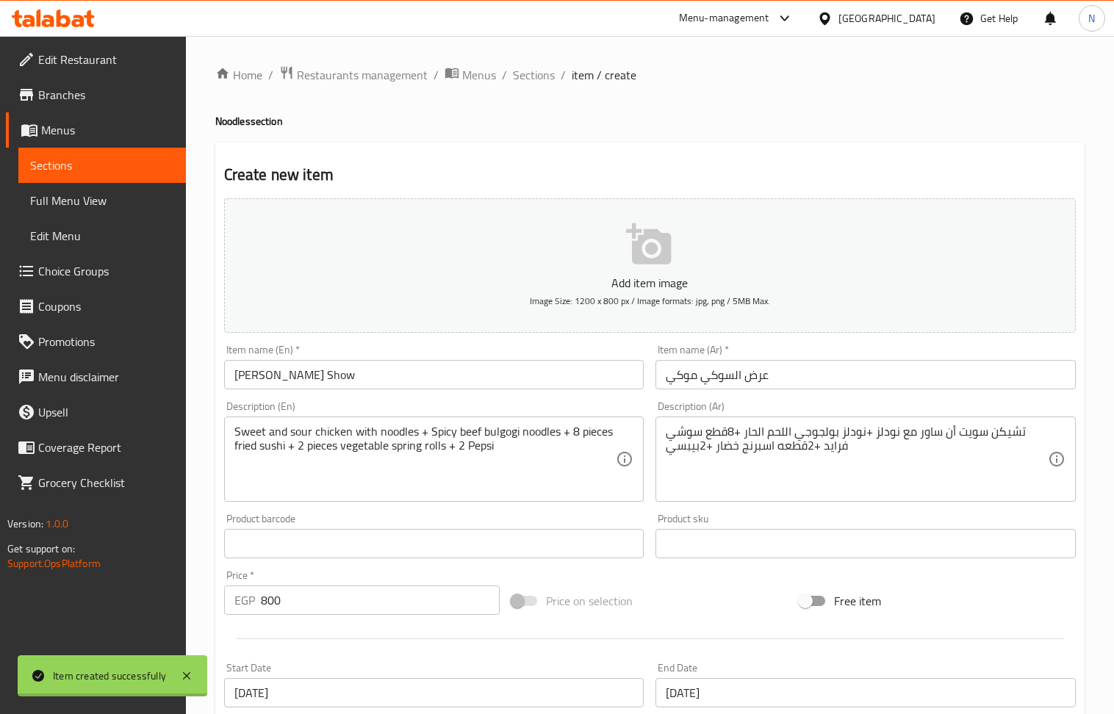
type input "0"
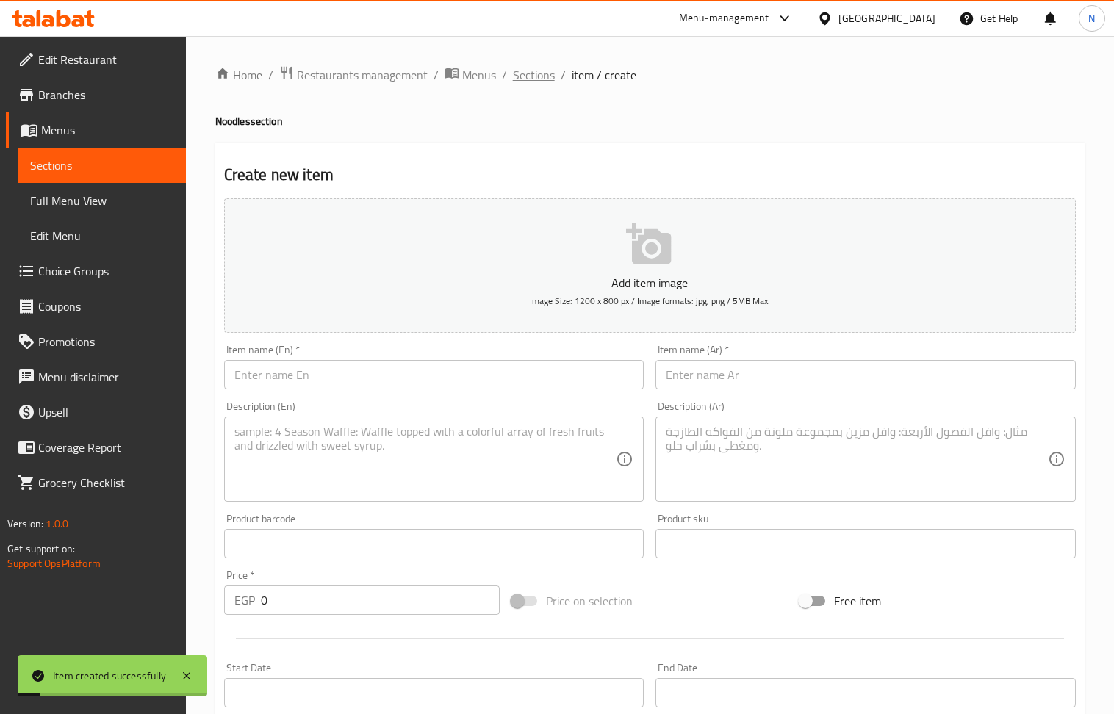
click at [544, 71] on span "Sections" at bounding box center [534, 75] width 42 height 18
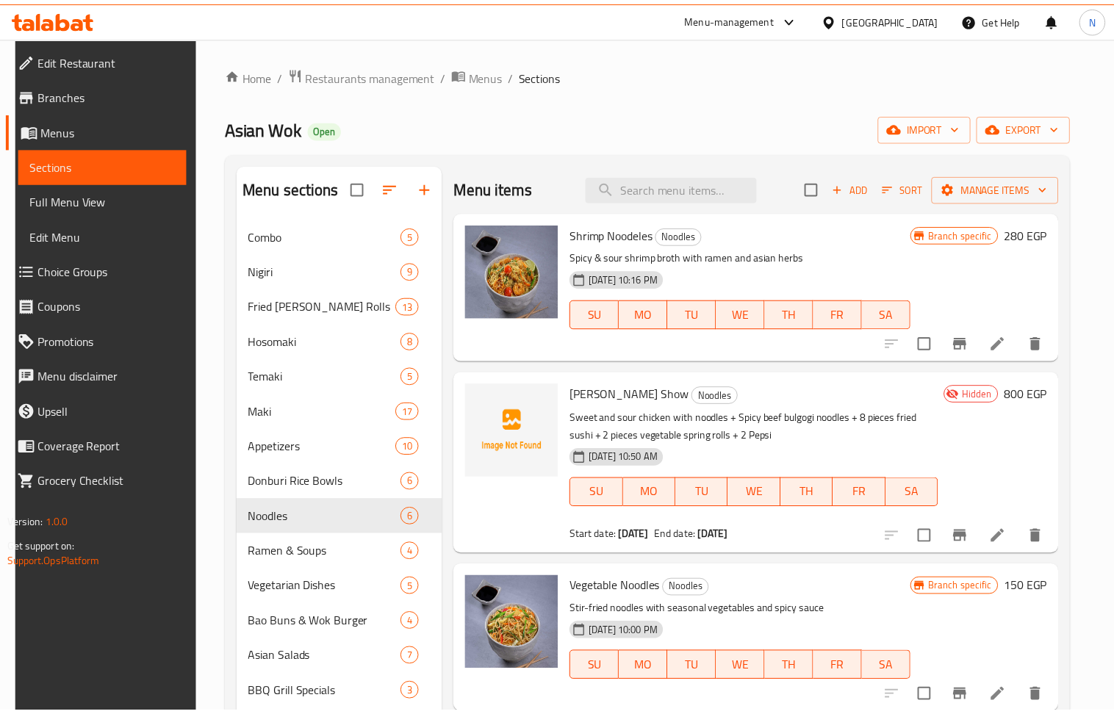
scroll to position [207, 0]
